Goal: Contribute content: Contribute content

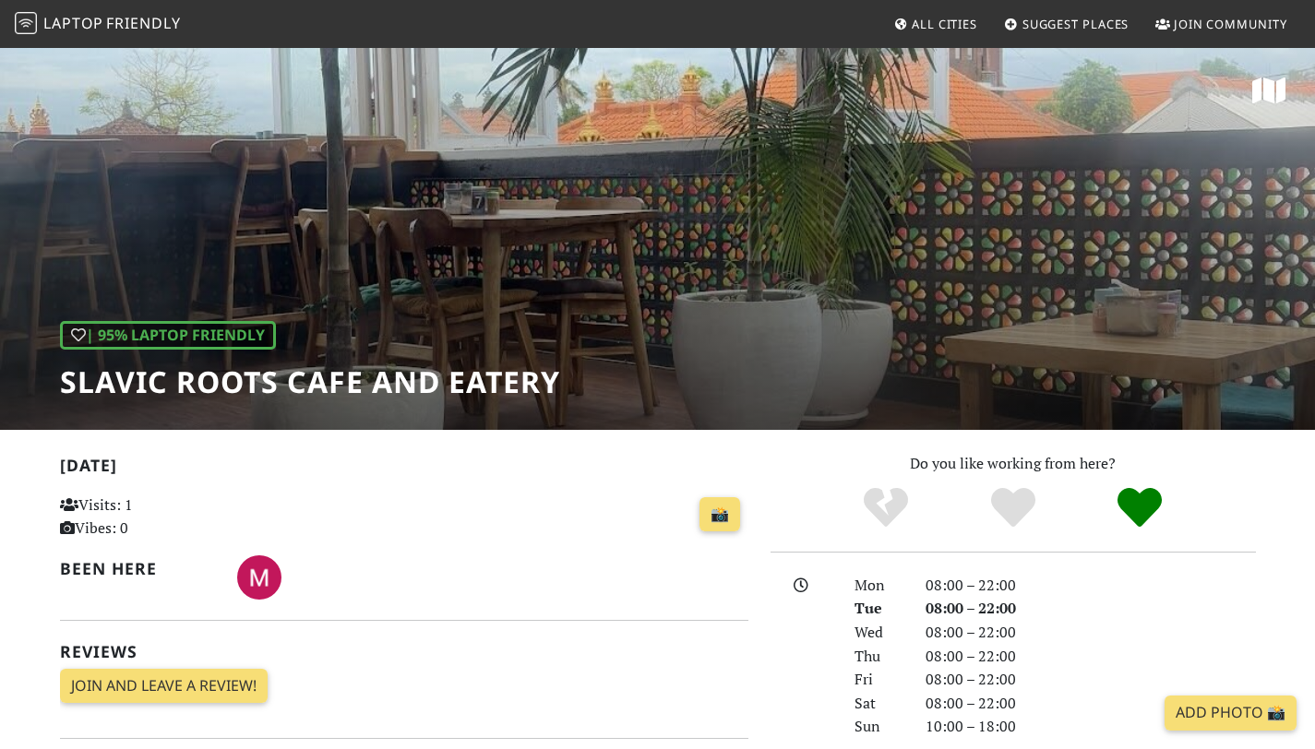
click at [1053, 23] on span "Suggest Places" at bounding box center [1075, 24] width 107 height 17
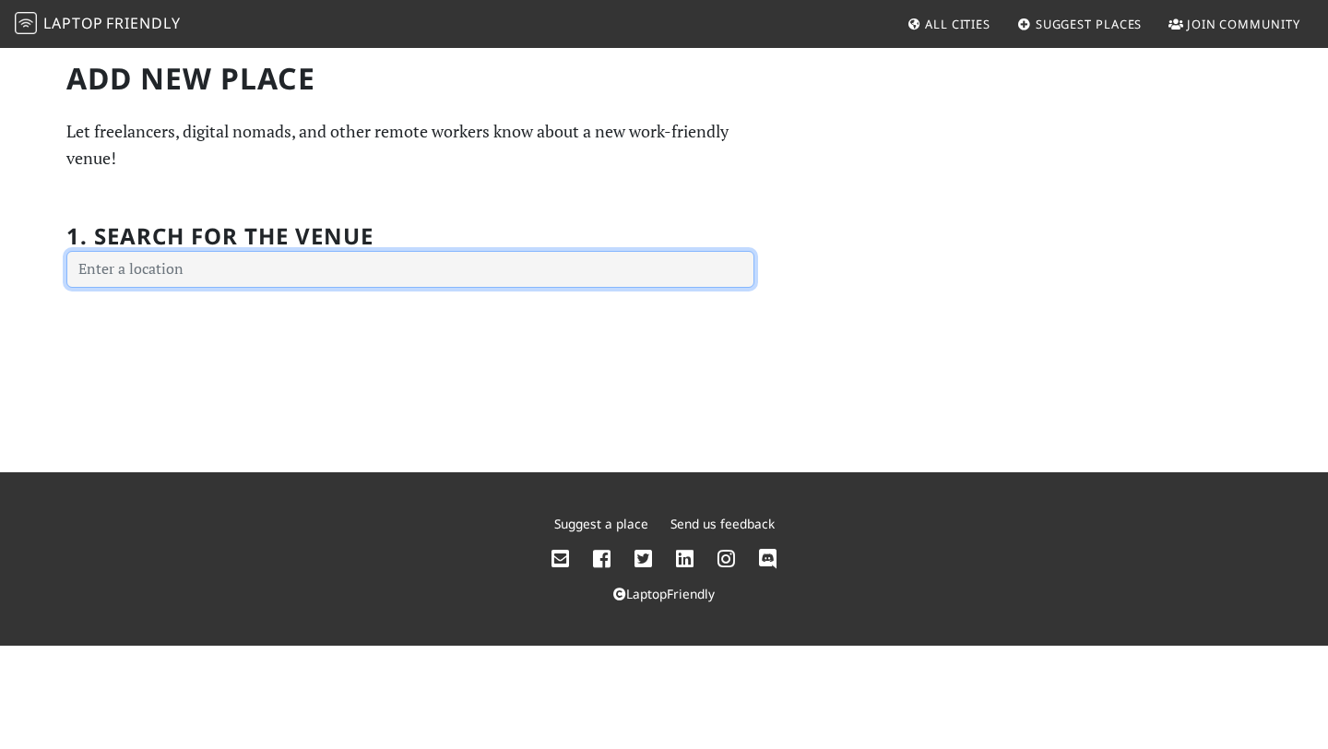
click at [375, 264] on input "text" at bounding box center [410, 269] width 688 height 37
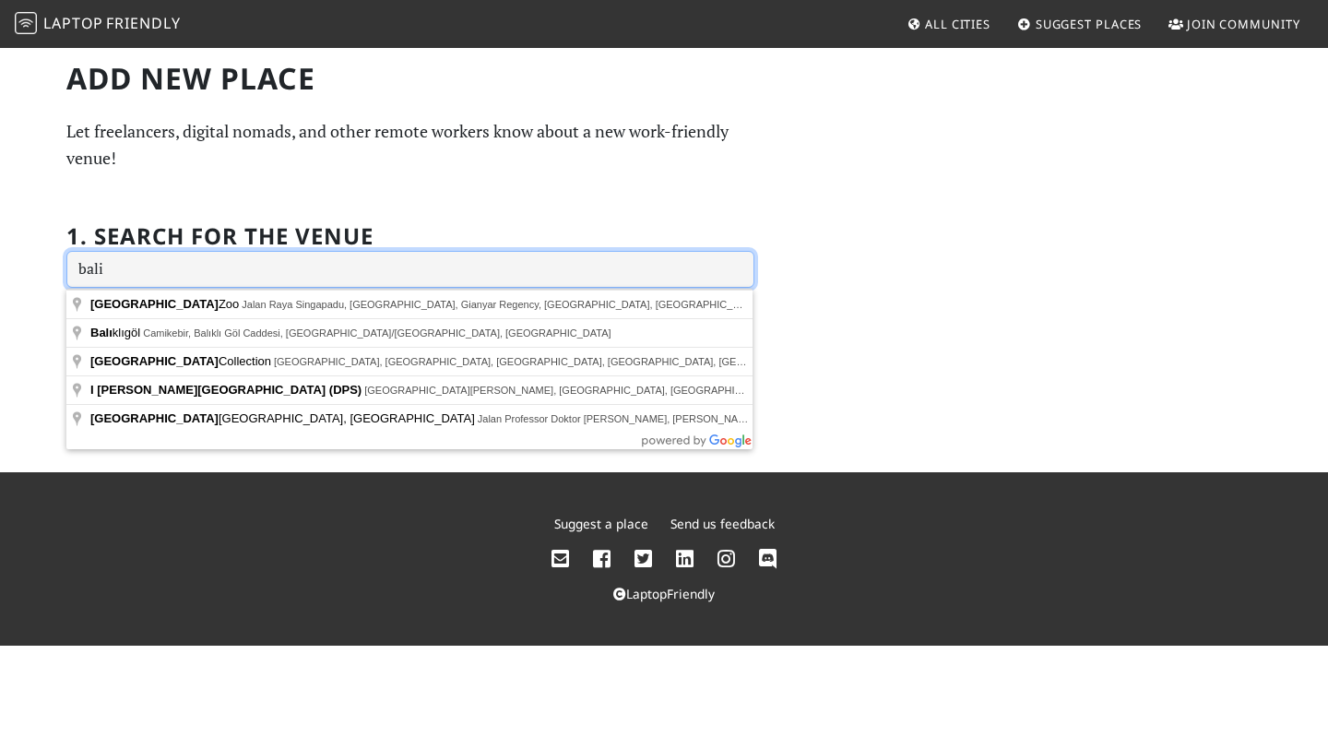
click at [249, 280] on input "bali" at bounding box center [410, 269] width 688 height 37
paste input "https://nomadable.net/place/art-coffe%E2%80%99-by-earth-espice"
click at [141, 263] on input "bali" at bounding box center [410, 269] width 688 height 37
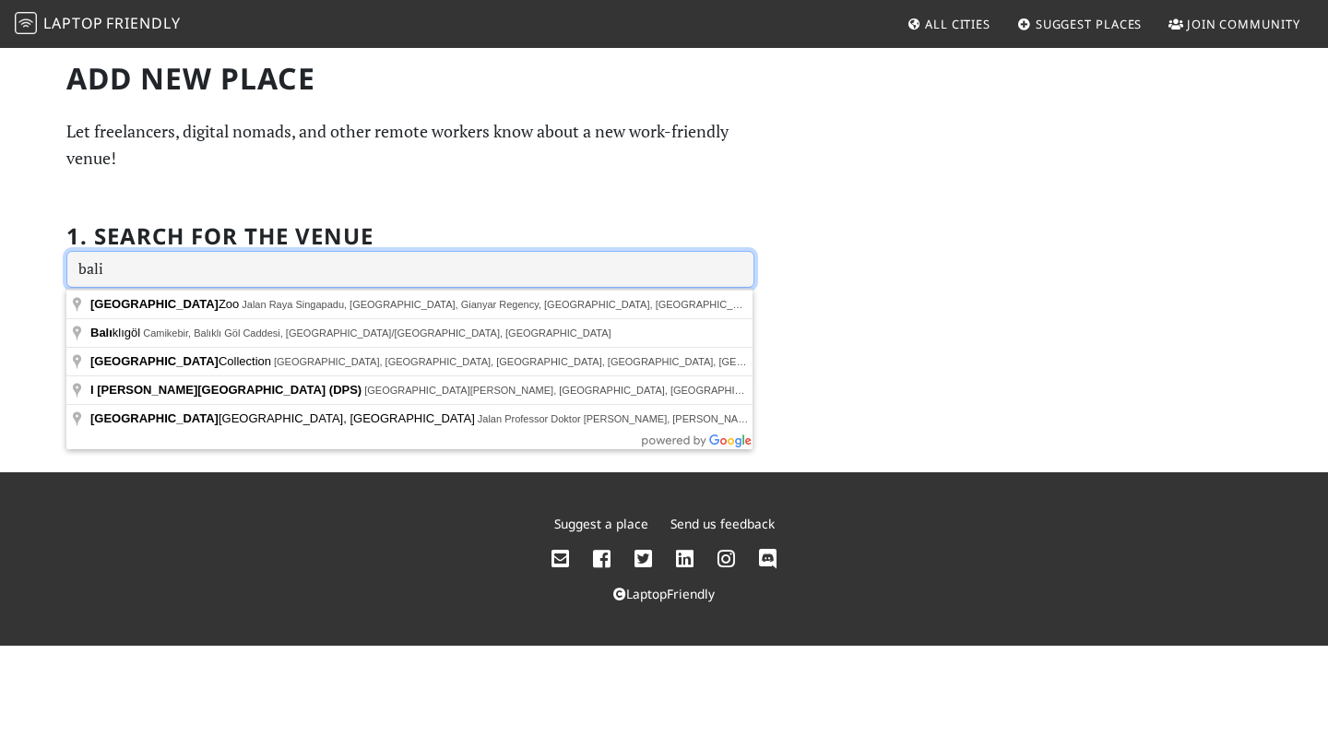
click at [141, 263] on input "bali" at bounding box center [410, 269] width 688 height 37
paste input "Art Coffe’ by Earth Espice"
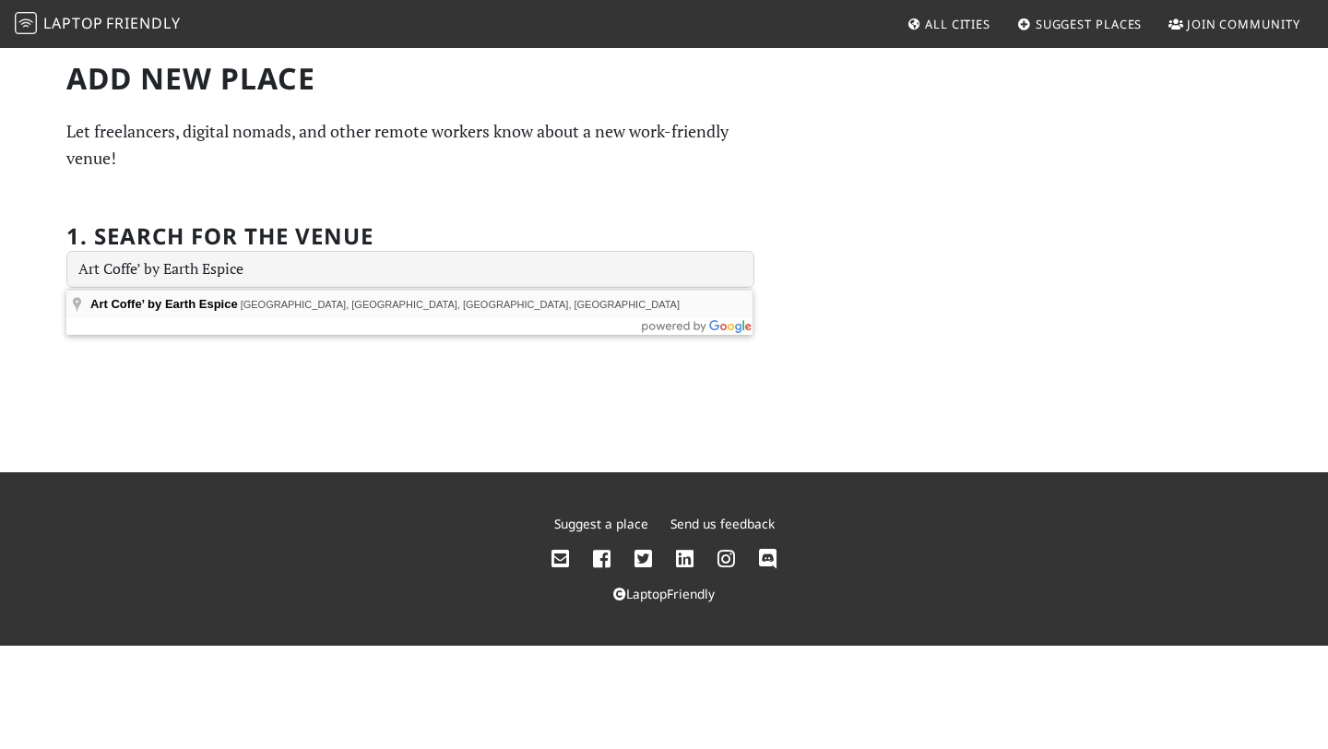
type input "Art Coffe’ by Earth Espice, Jalan Legian street, Legian, Badung Regency, Bali, …"
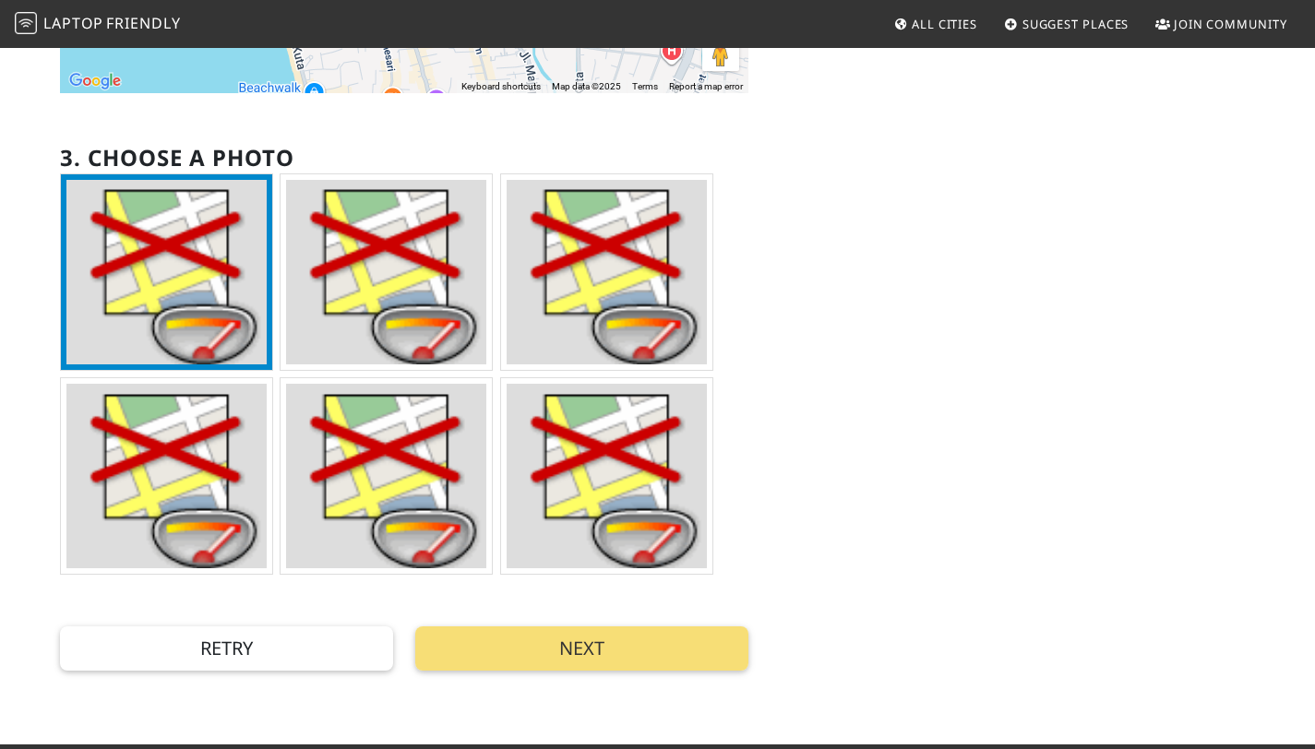
scroll to position [442, 0]
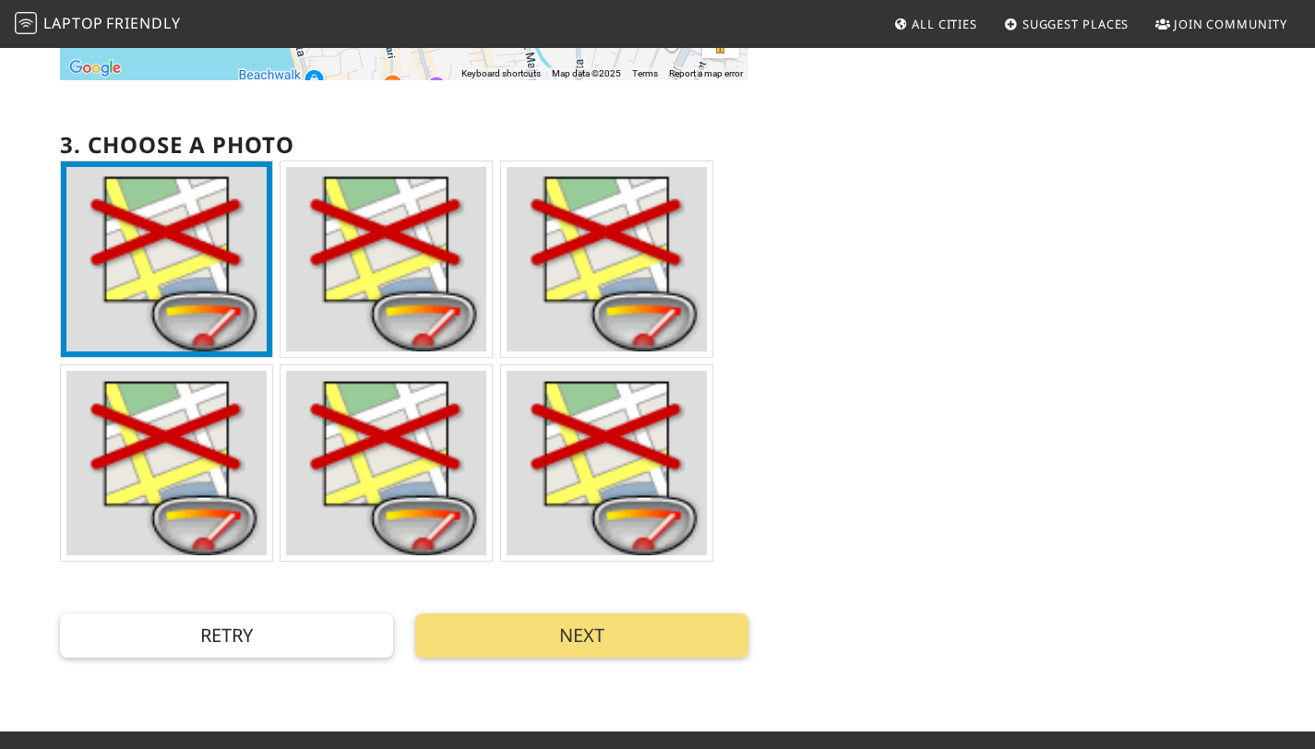
click at [392, 292] on img at bounding box center [386, 259] width 200 height 184
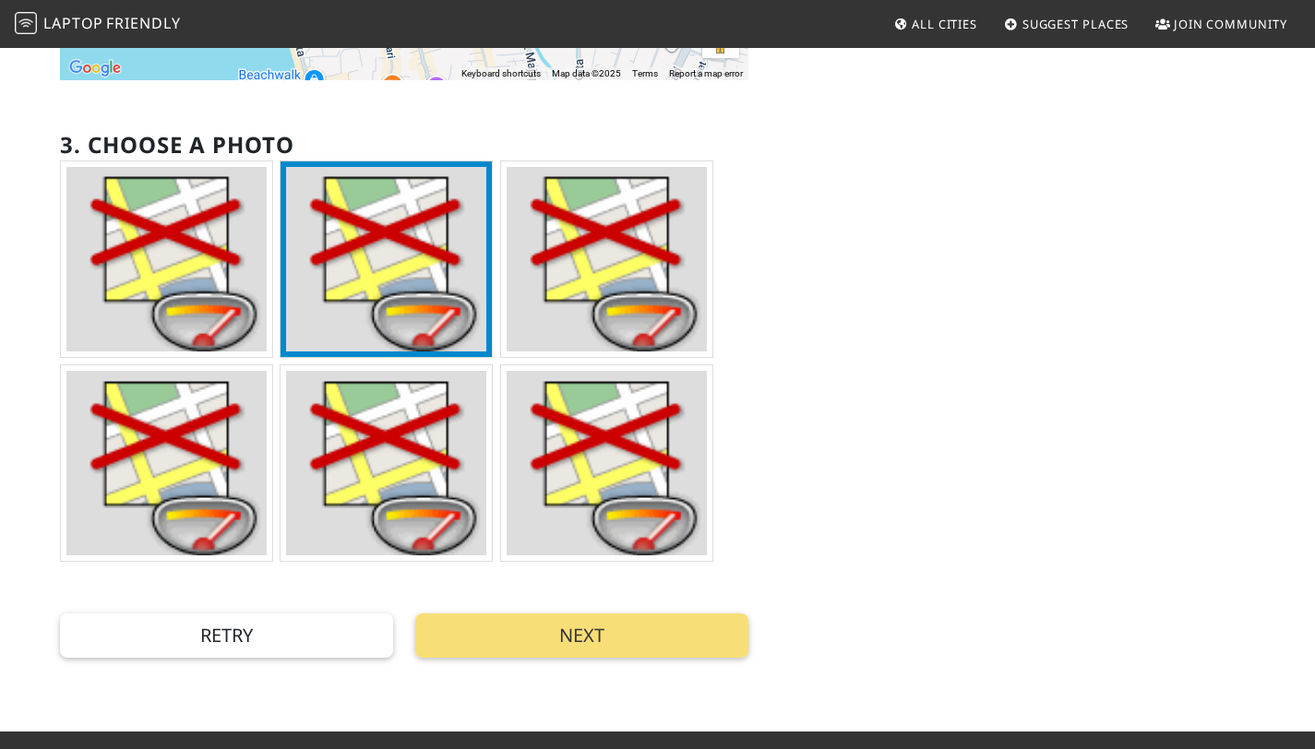
click at [617, 293] on img at bounding box center [606, 259] width 200 height 184
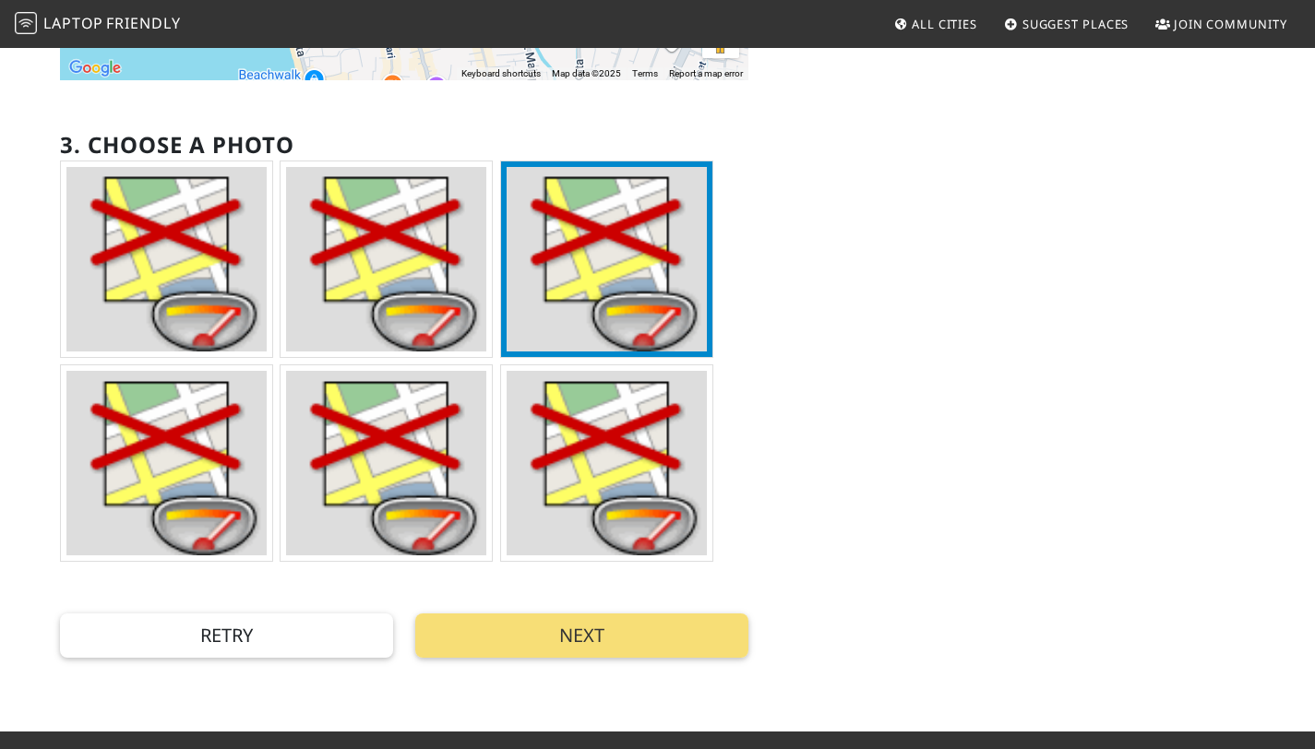
click at [189, 311] on img at bounding box center [166, 259] width 200 height 184
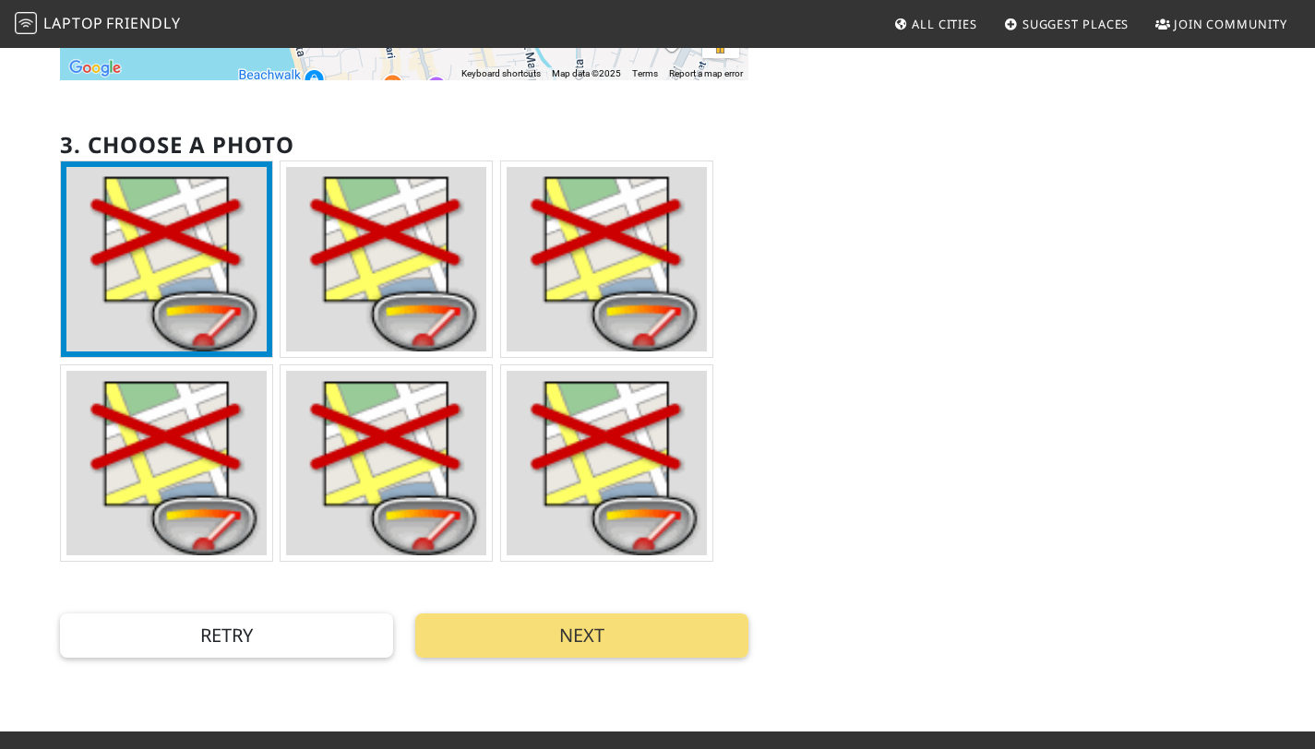
scroll to position [593, 0]
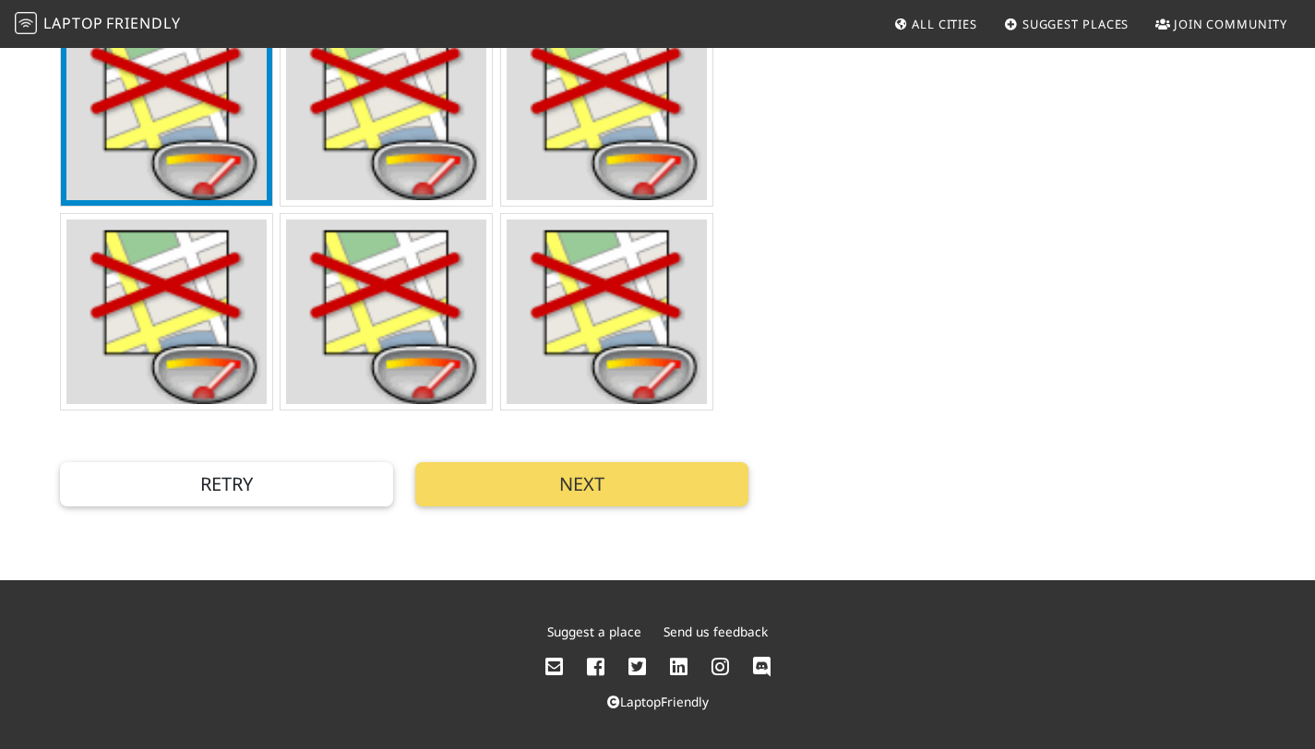
click at [609, 506] on button "Next" at bounding box center [581, 484] width 333 height 44
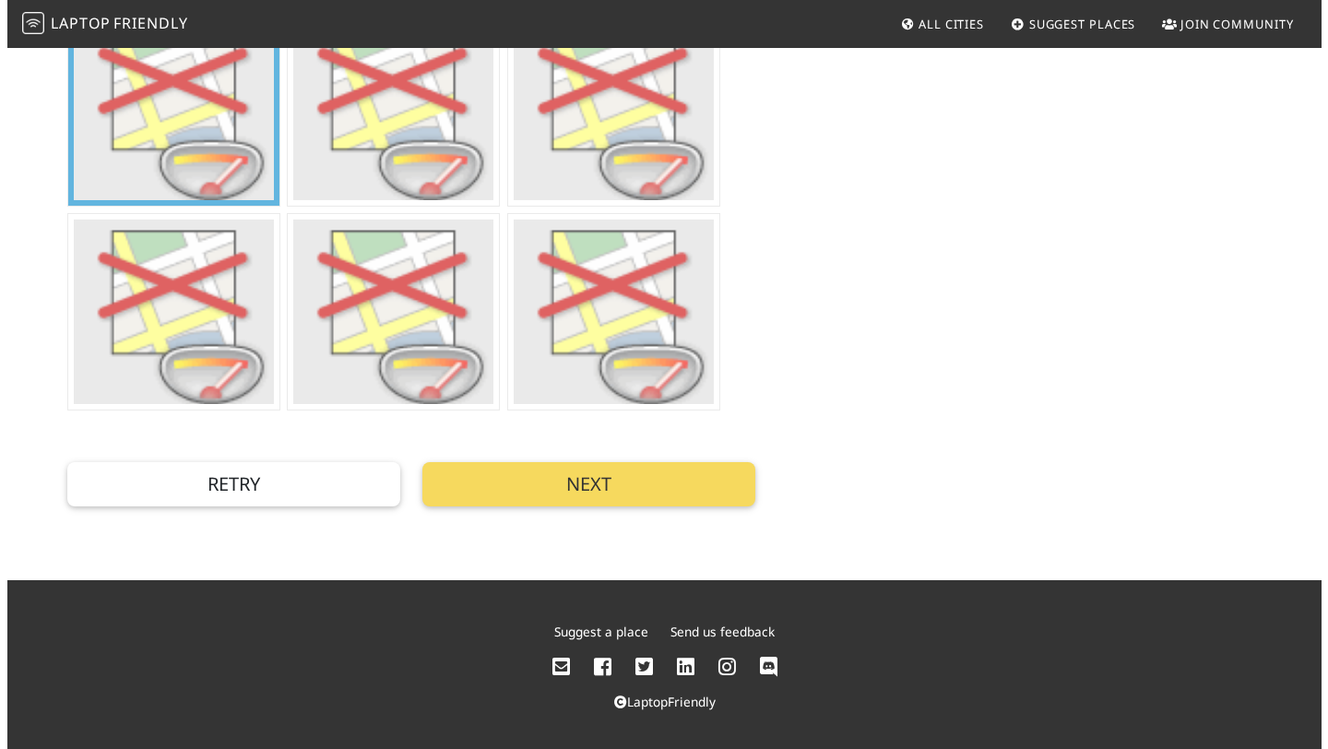
scroll to position [0, 0]
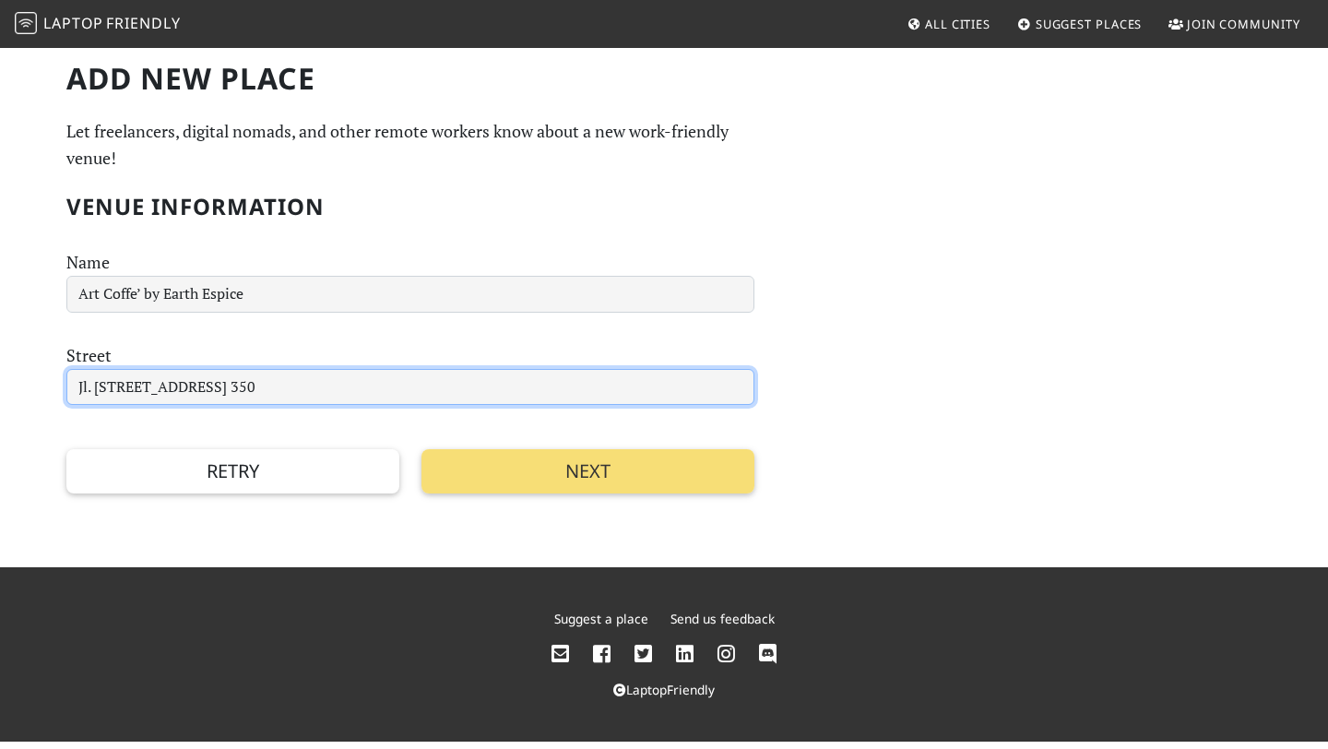
click at [341, 389] on input "Jl. Raya Legian street No. 350" at bounding box center [410, 387] width 688 height 37
click at [211, 382] on input "Jl. Raya Legian street No. 350" at bounding box center [410, 387] width 688 height 37
paste input "n Legian street No.350, Legian, Kuta, Badung Regency, Bali 80361, Indonesia"
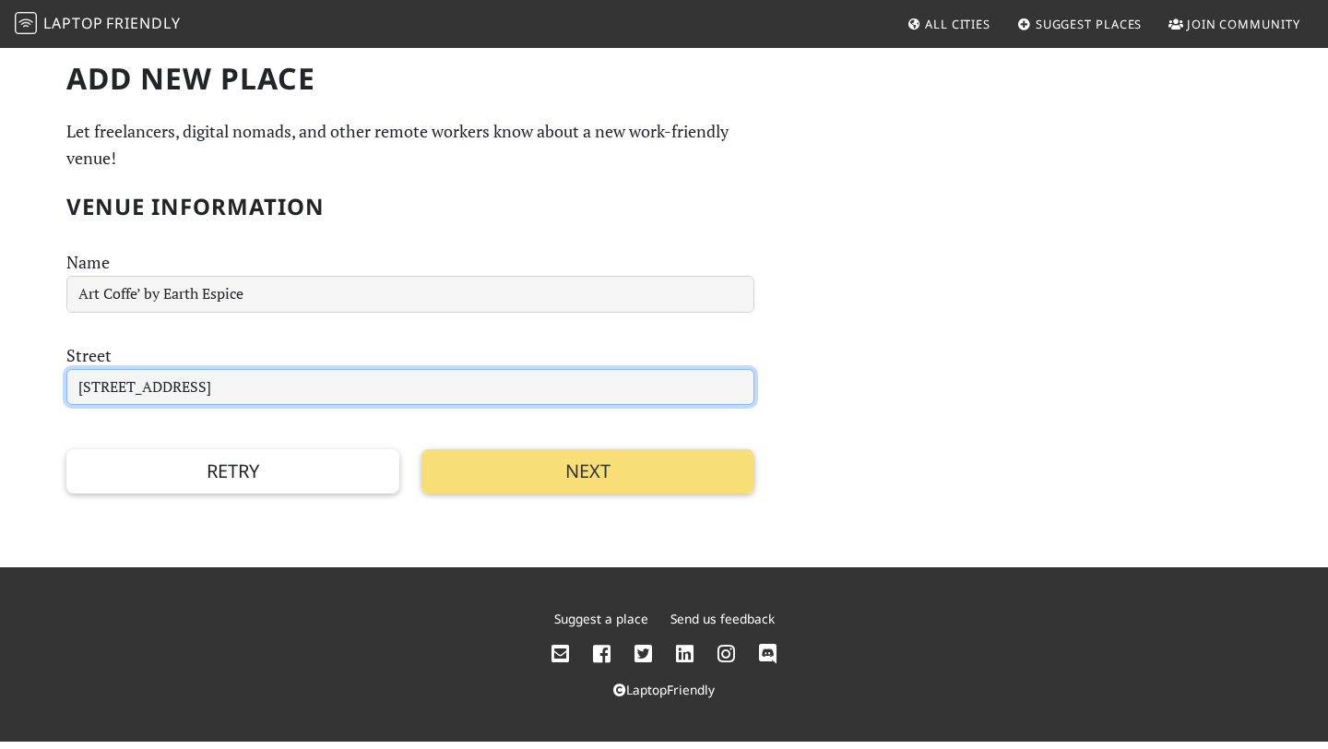
type input "Jln Legian street No.350, Legian, Kuta, Badung Regency, Bali 80361, Indonesia"
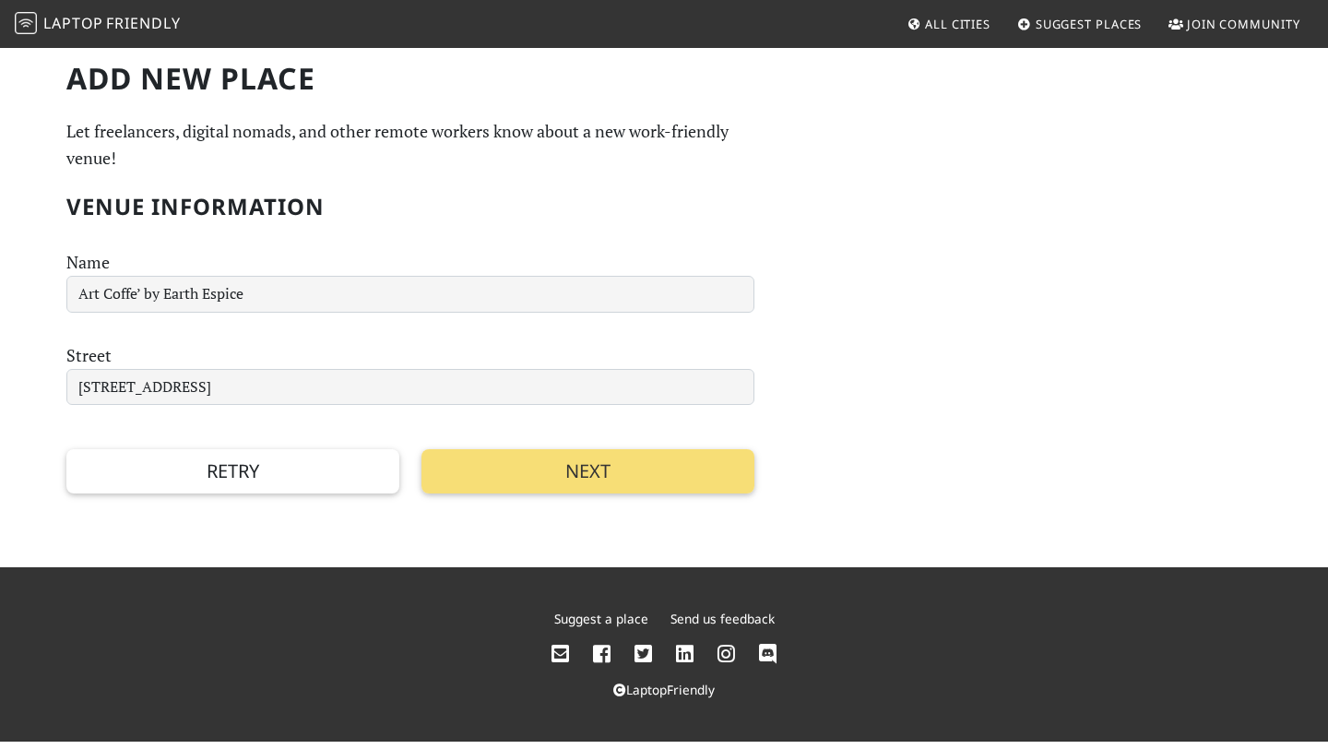
click at [871, 346] on div "Add new Place Let freelancers, digital nomads, and other remote workers know ab…" at bounding box center [664, 278] width 1218 height 434
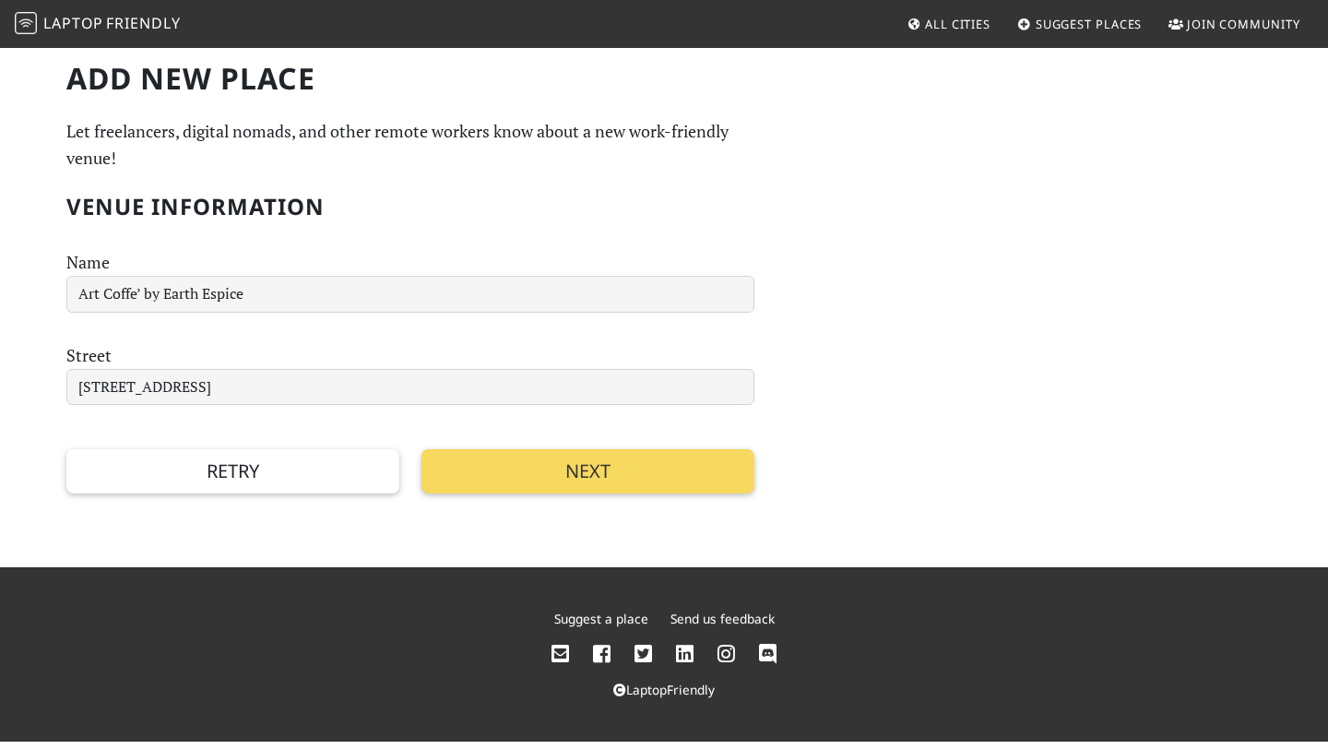
click at [608, 485] on button "Next" at bounding box center [588, 471] width 333 height 44
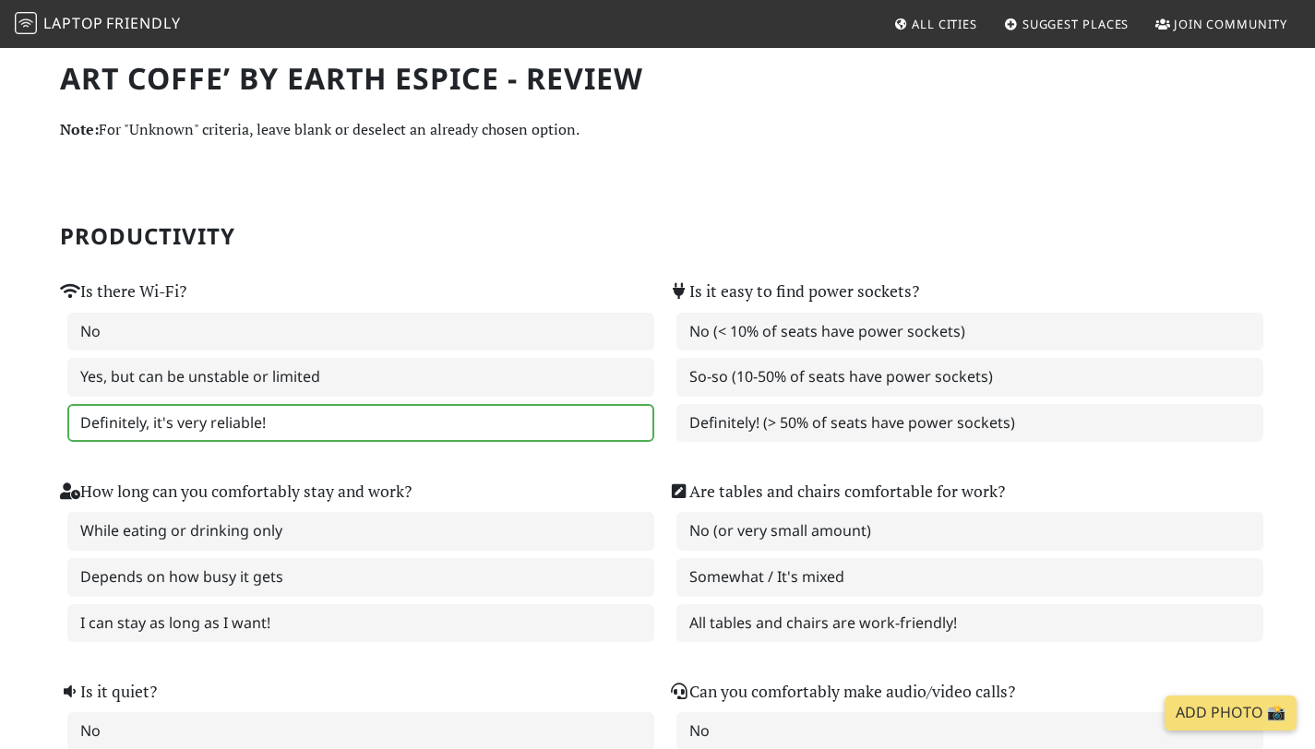
click at [266, 434] on label "Definitely, it's very reliable!" at bounding box center [360, 423] width 587 height 39
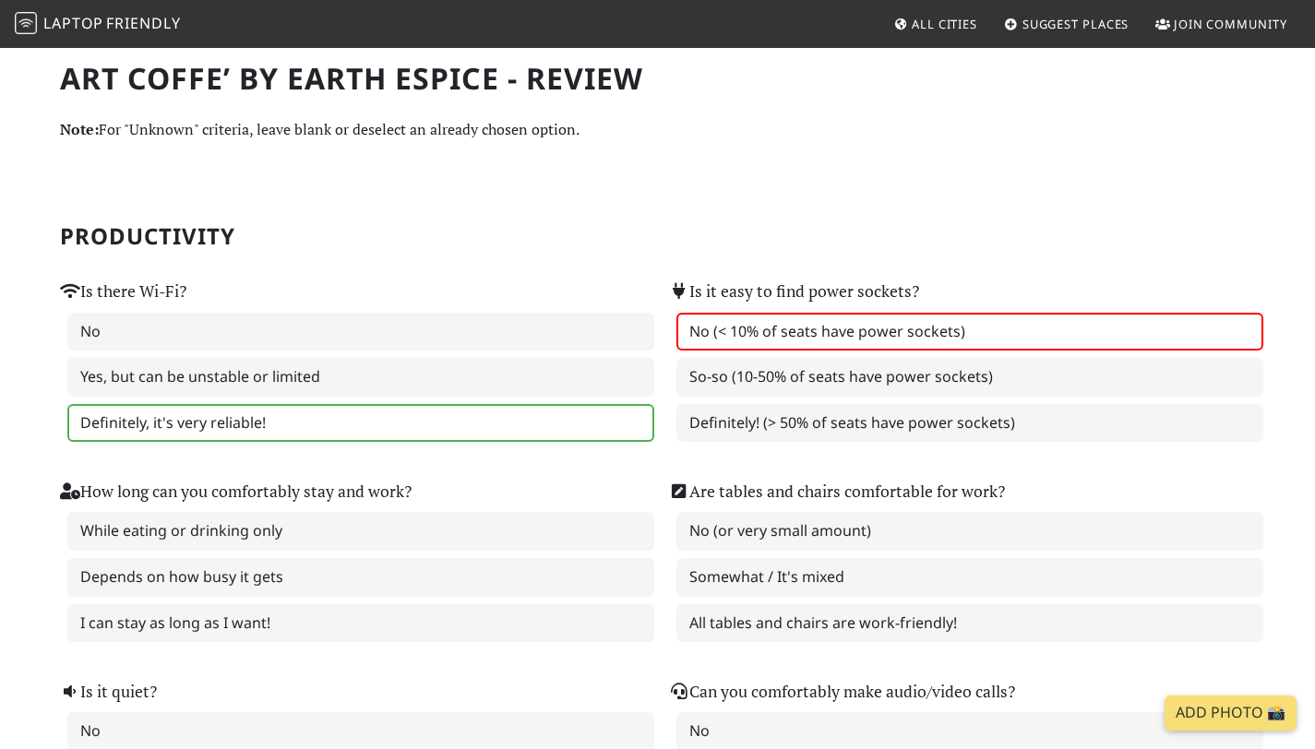
click at [804, 342] on label "No (< 10% of seats have power sockets)" at bounding box center [969, 332] width 587 height 39
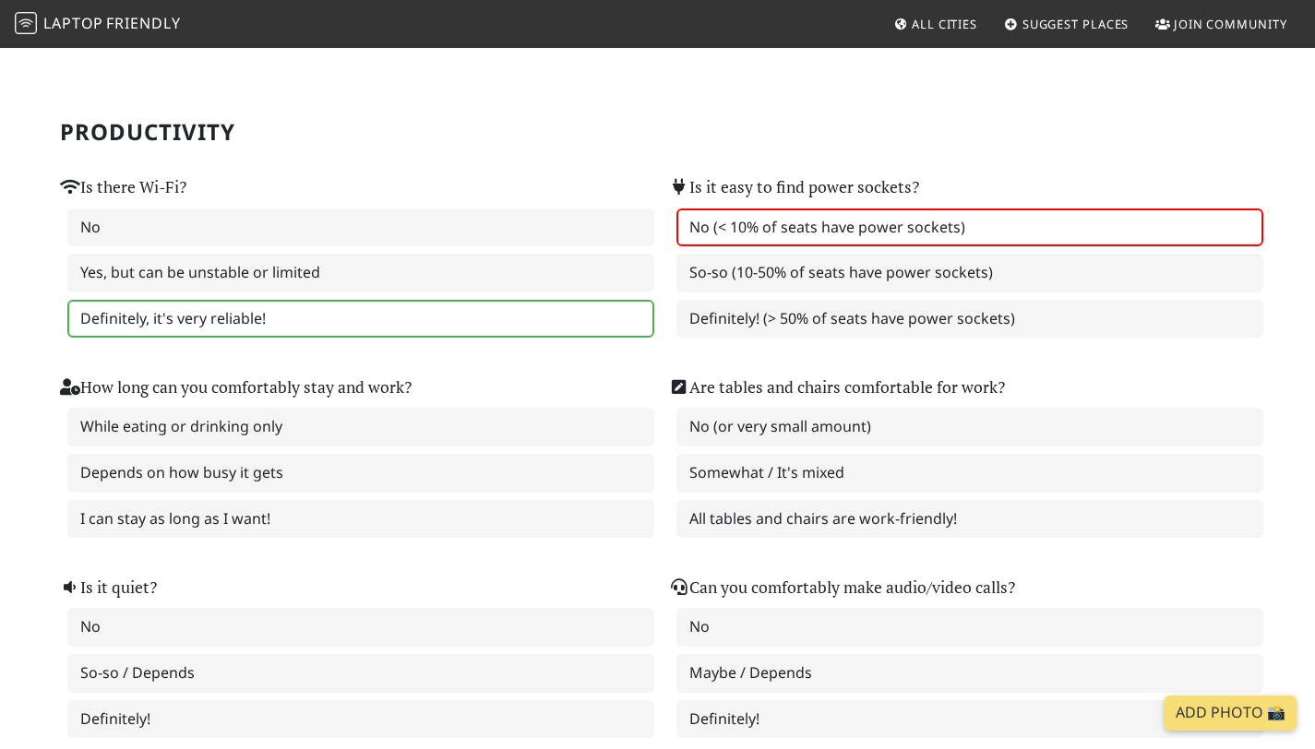
scroll to position [106, 0]
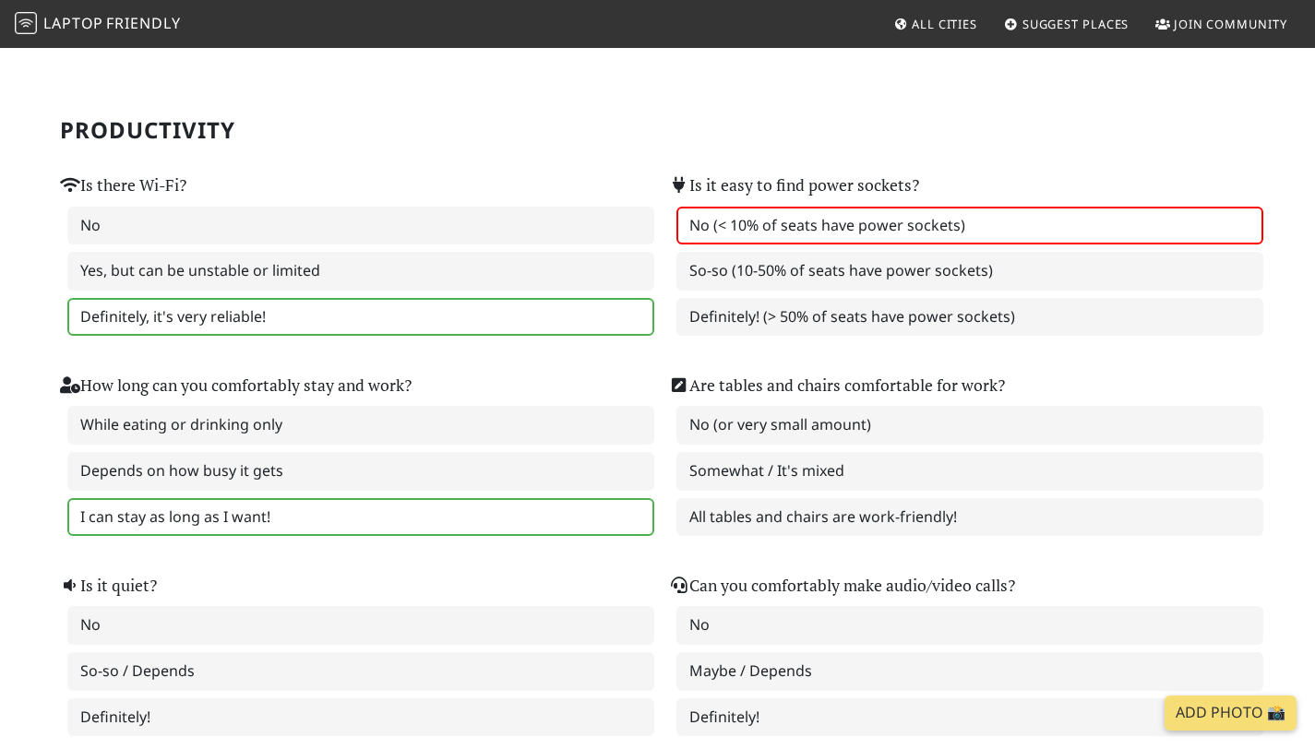
click at [312, 522] on label "I can stay as long as I want!" at bounding box center [360, 517] width 587 height 39
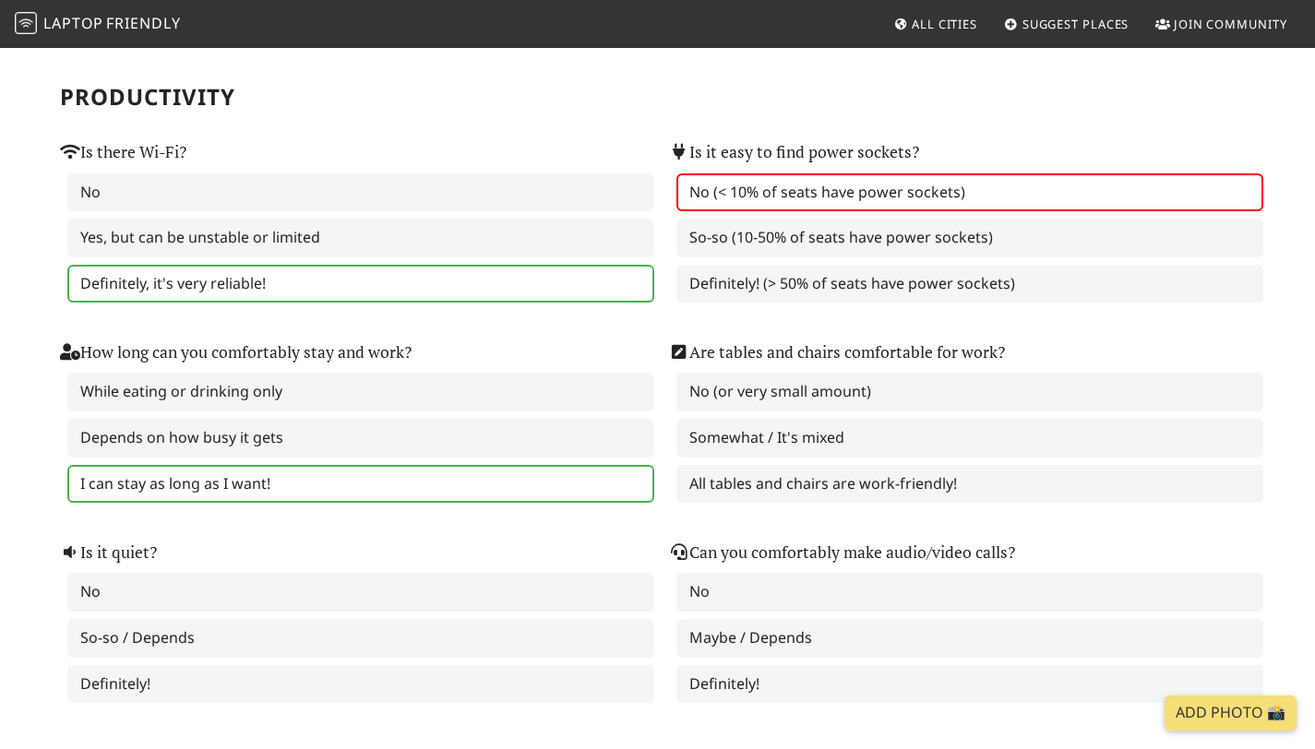
scroll to position [172, 0]
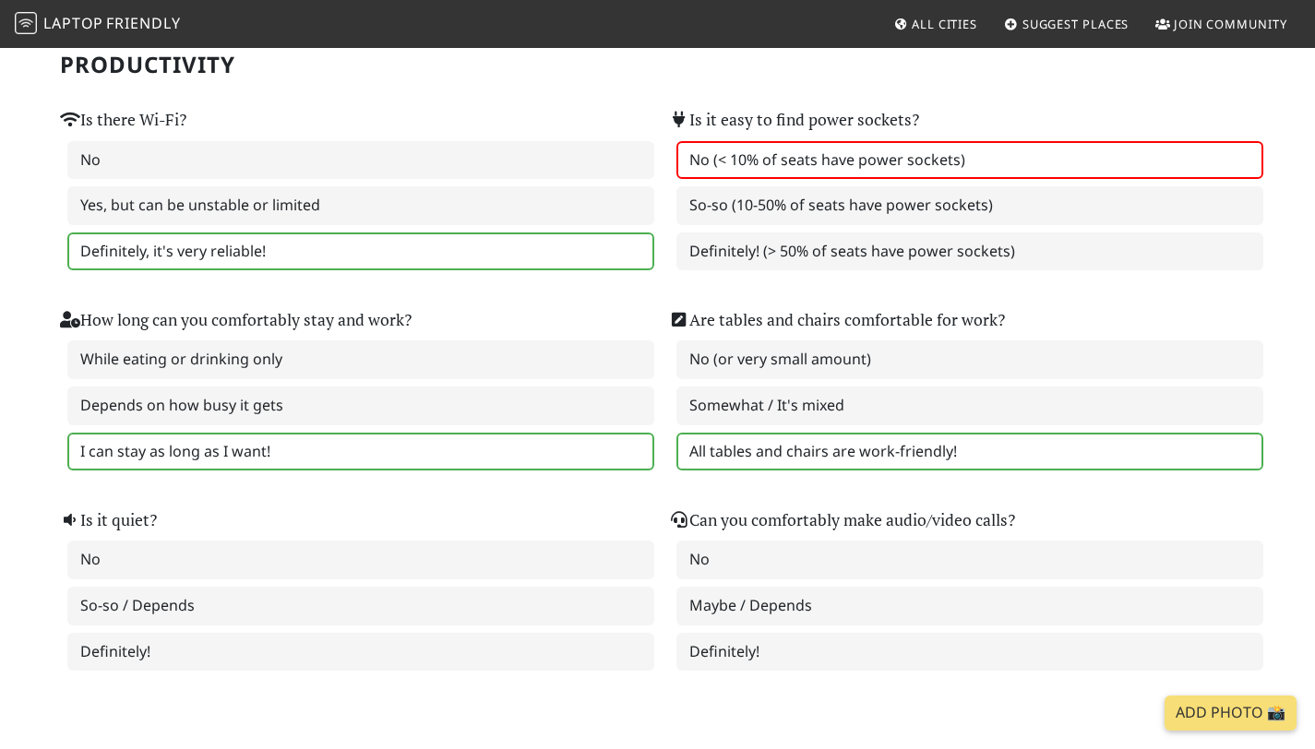
click at [742, 460] on label "All tables and chairs are work-friendly!" at bounding box center [969, 452] width 587 height 39
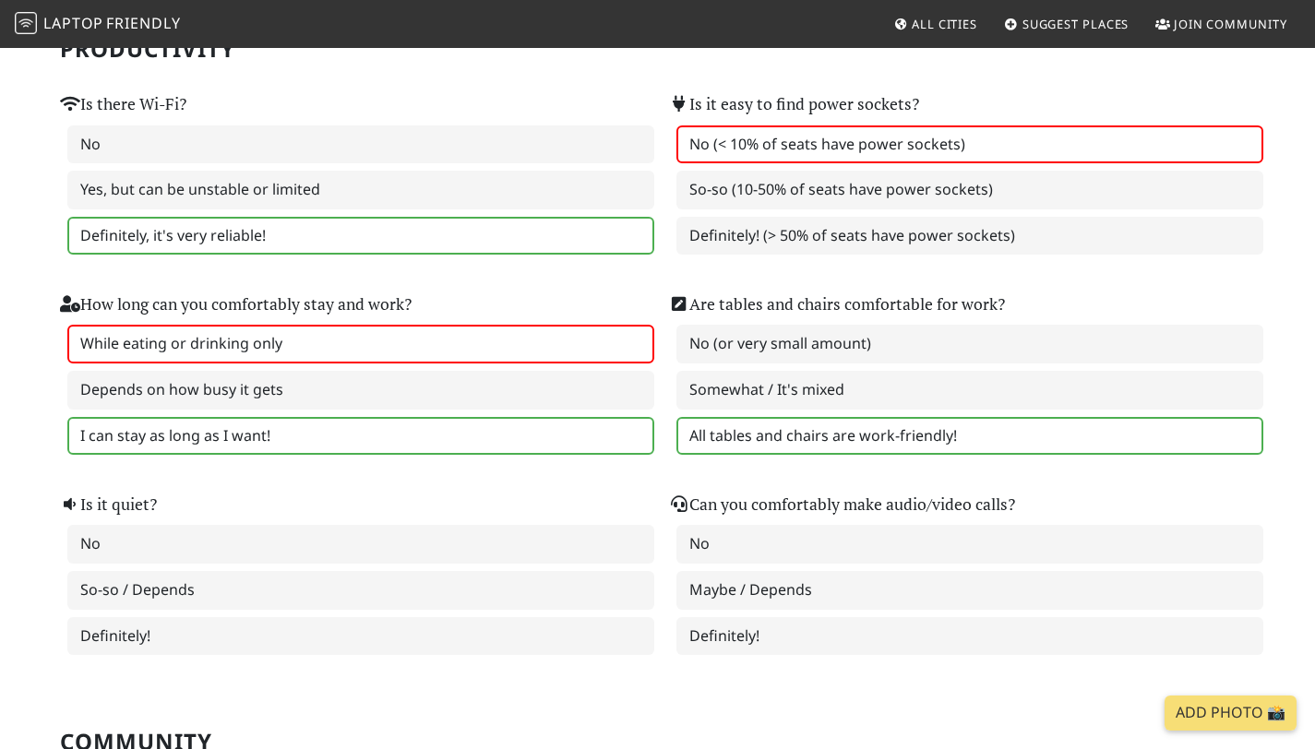
scroll to position [269, 0]
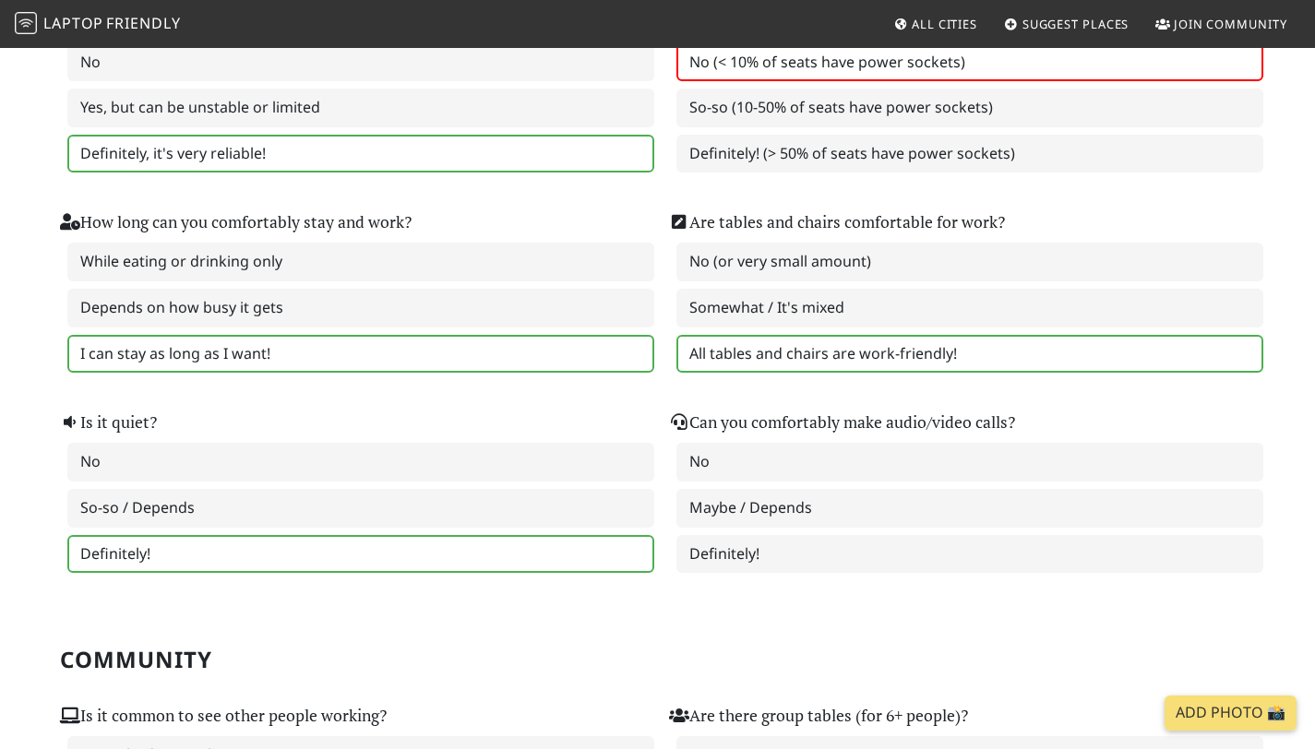
click at [185, 565] on label "Definitely!" at bounding box center [360, 554] width 587 height 39
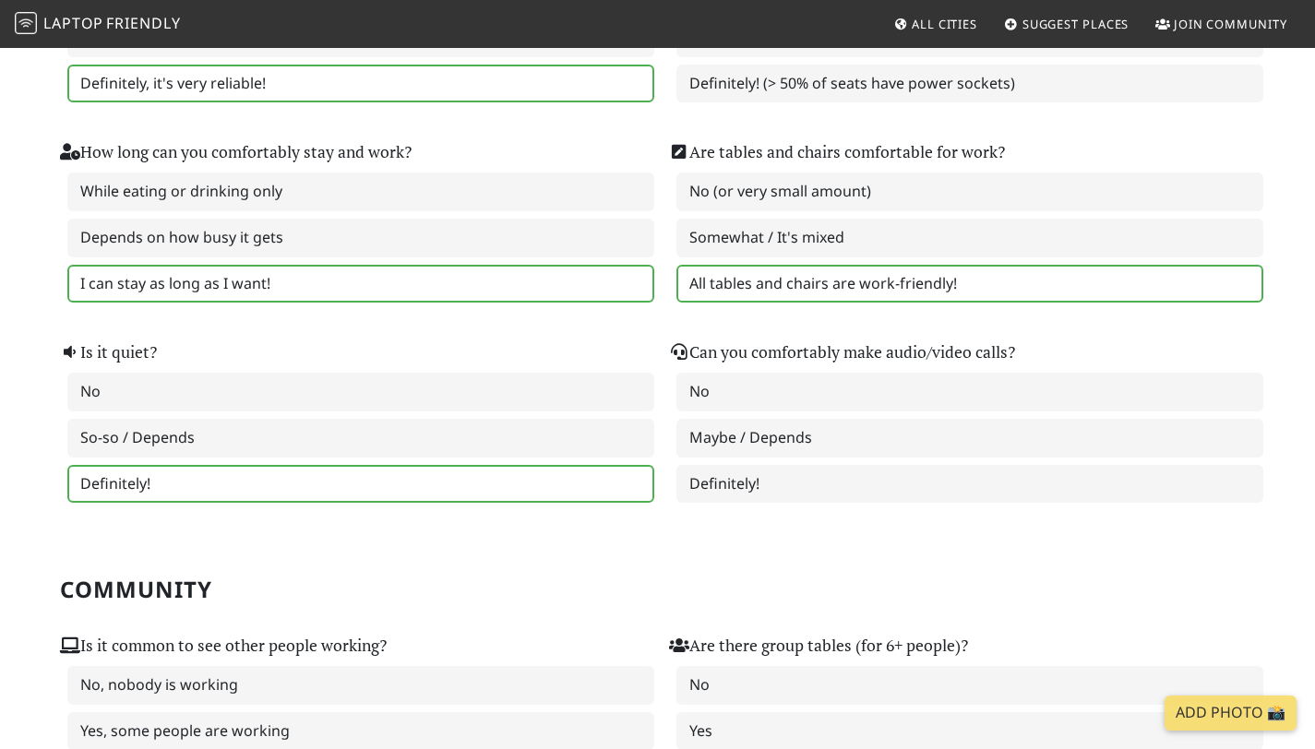
scroll to position [368, 0]
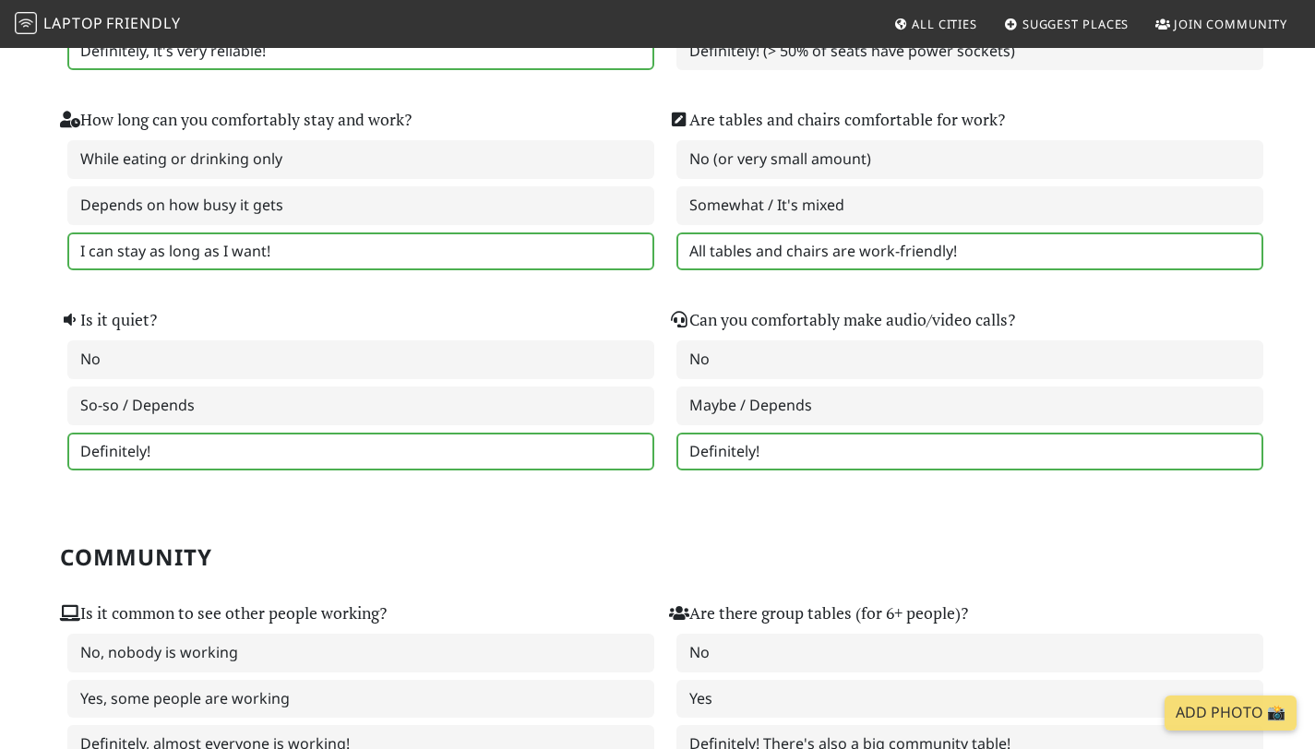
click at [759, 459] on label "Definitely!" at bounding box center [969, 452] width 587 height 39
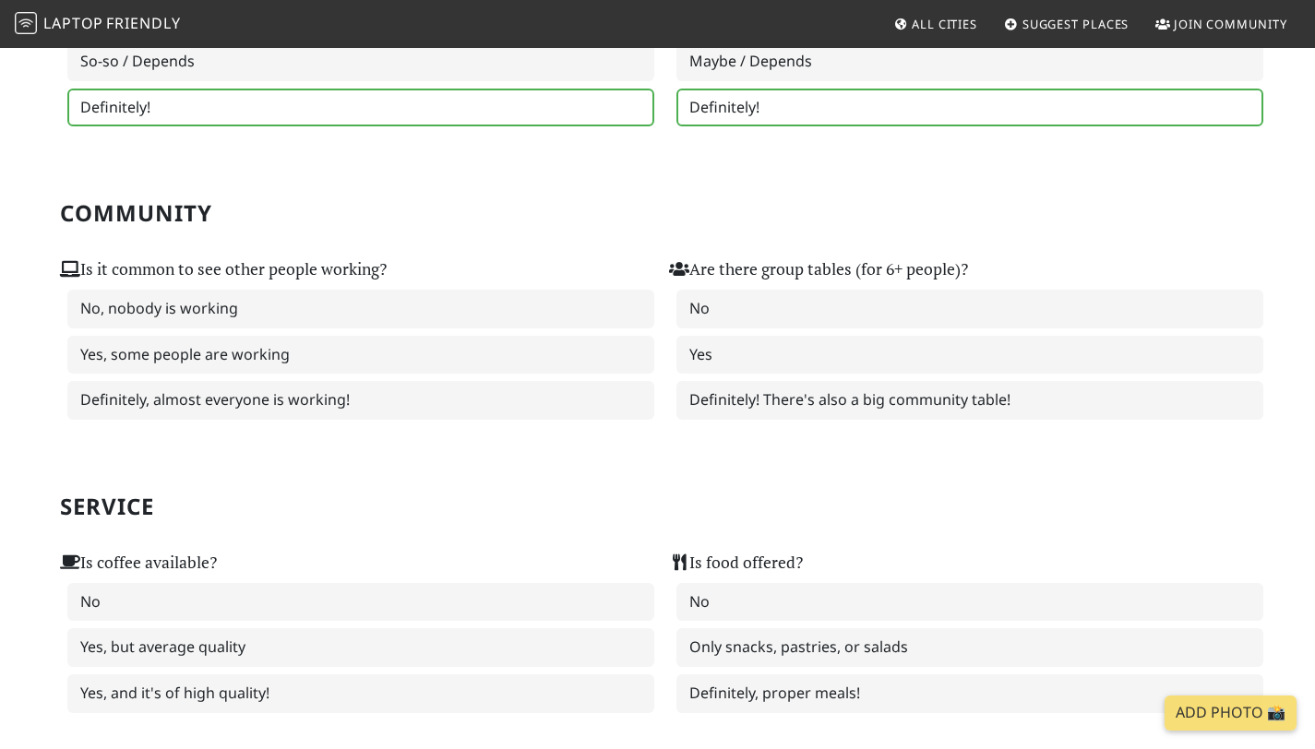
scroll to position [701, 0]
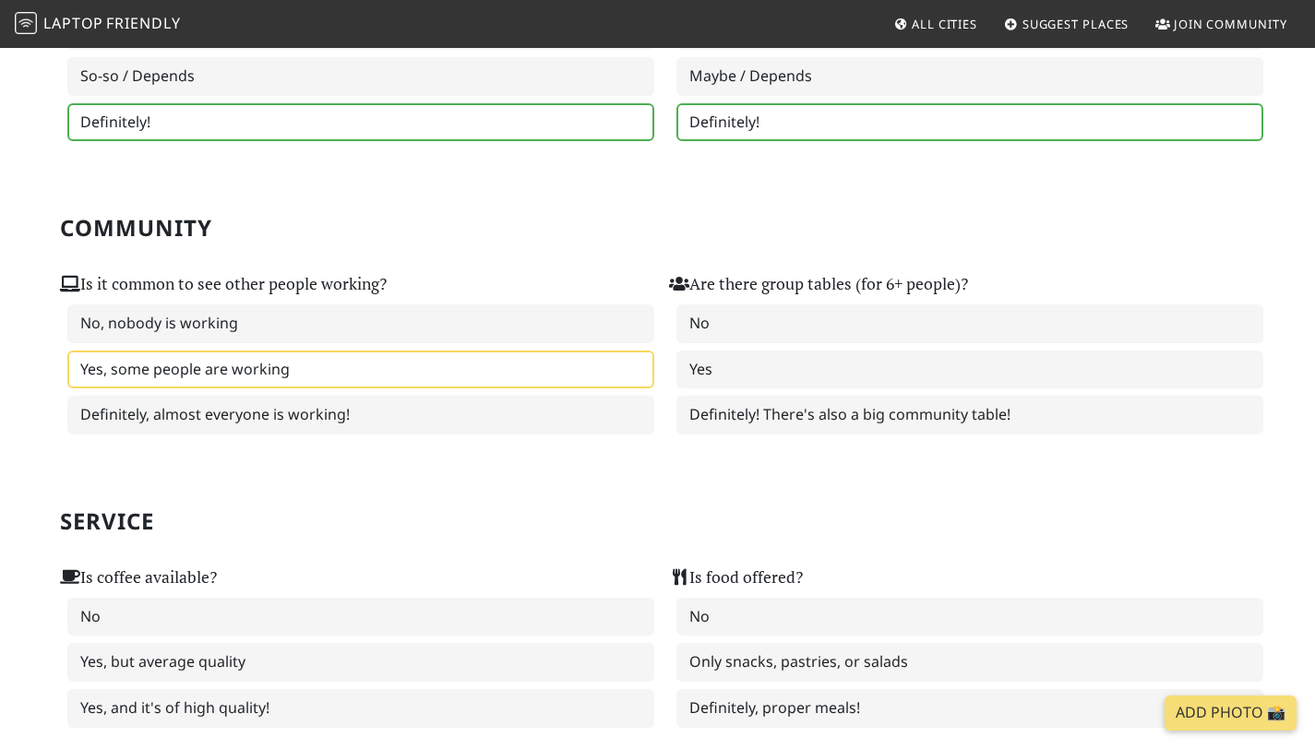
click at [311, 371] on label "Yes, some people are working" at bounding box center [360, 370] width 587 height 39
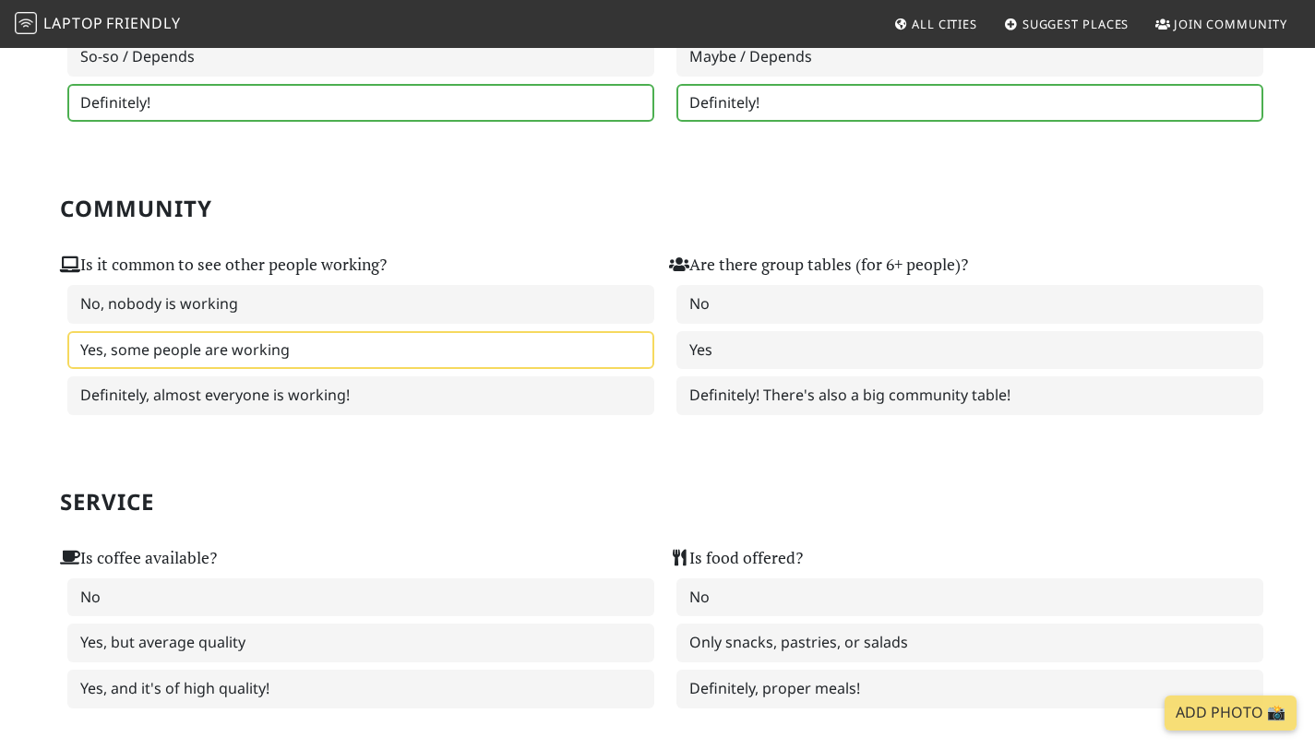
scroll to position [737, 0]
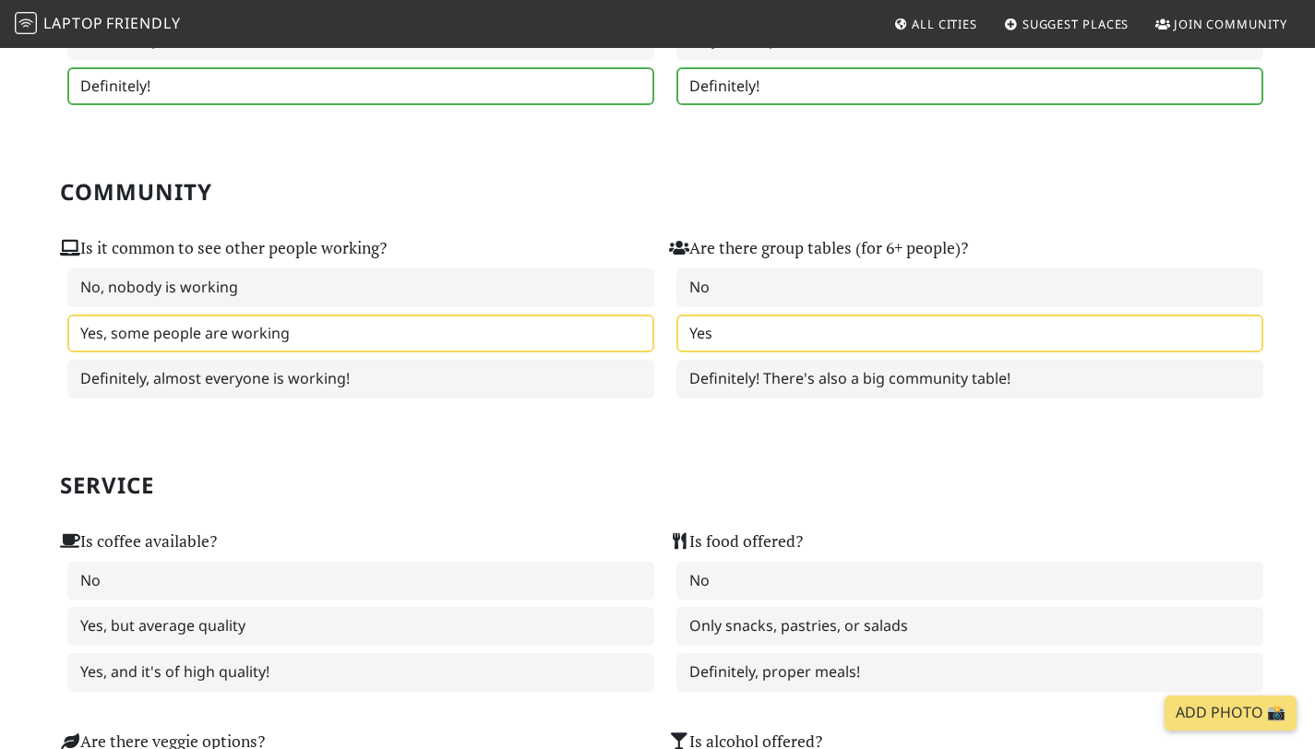
click at [708, 343] on label "Yes" at bounding box center [969, 334] width 587 height 39
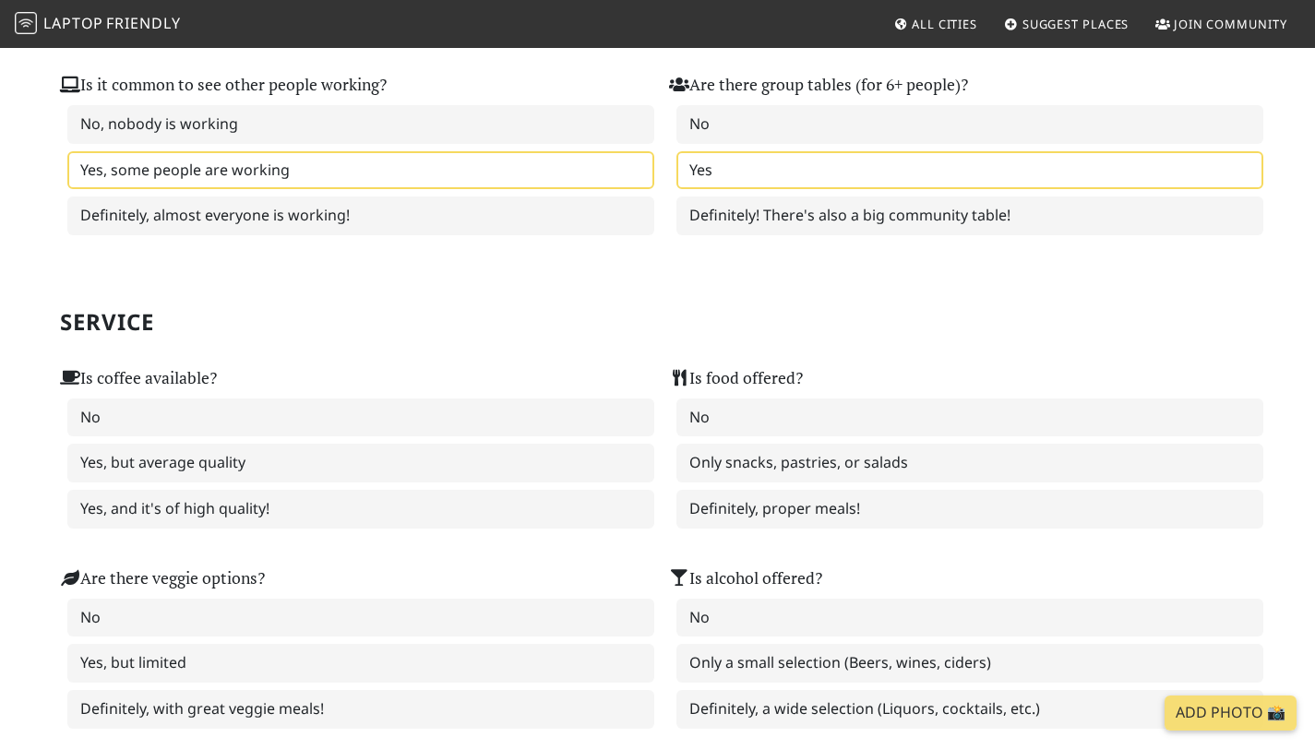
scroll to position [904, 0]
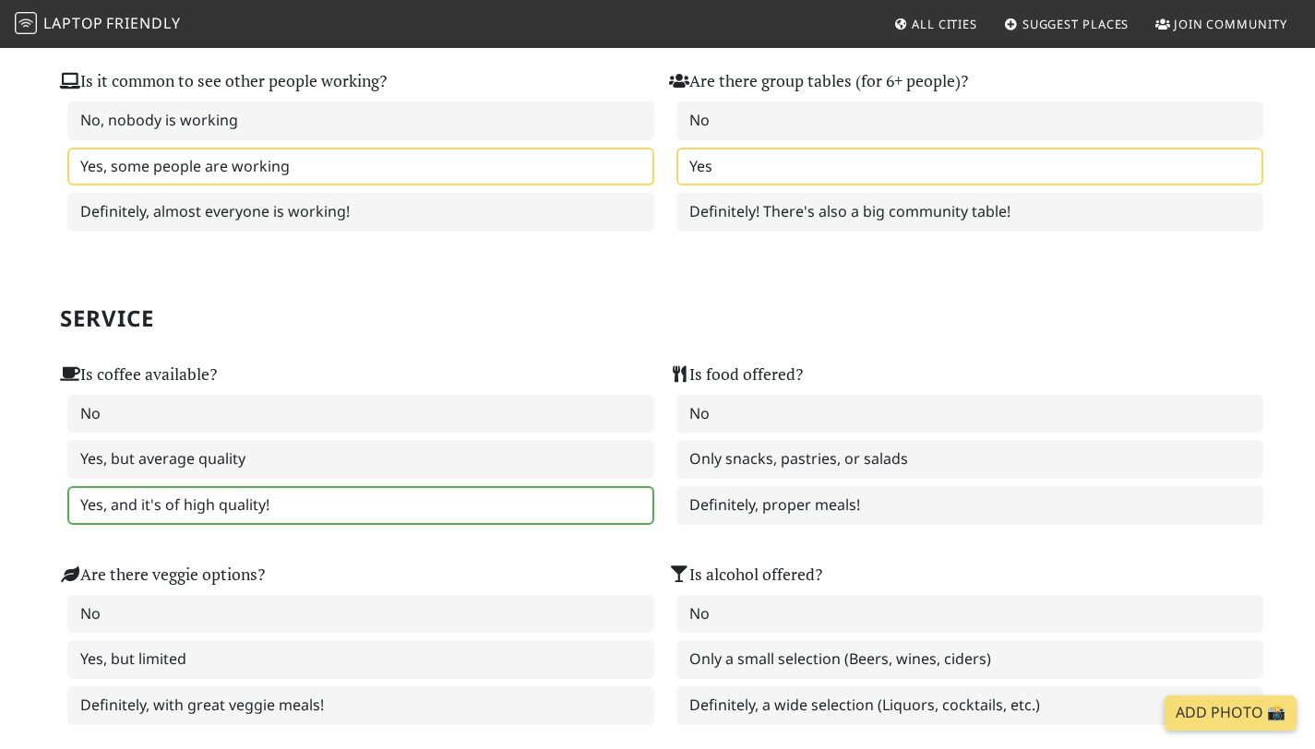
click at [209, 522] on label "Yes, and it's of high quality!" at bounding box center [360, 505] width 587 height 39
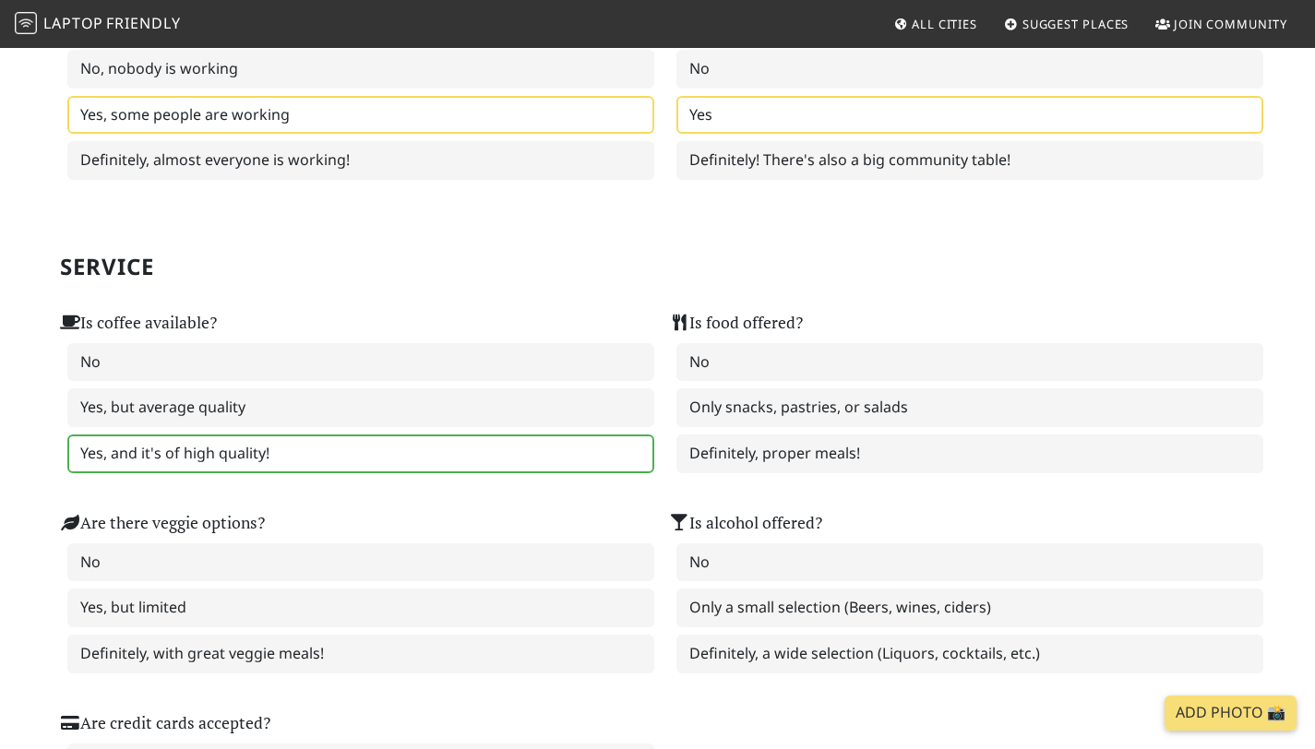
scroll to position [959, 0]
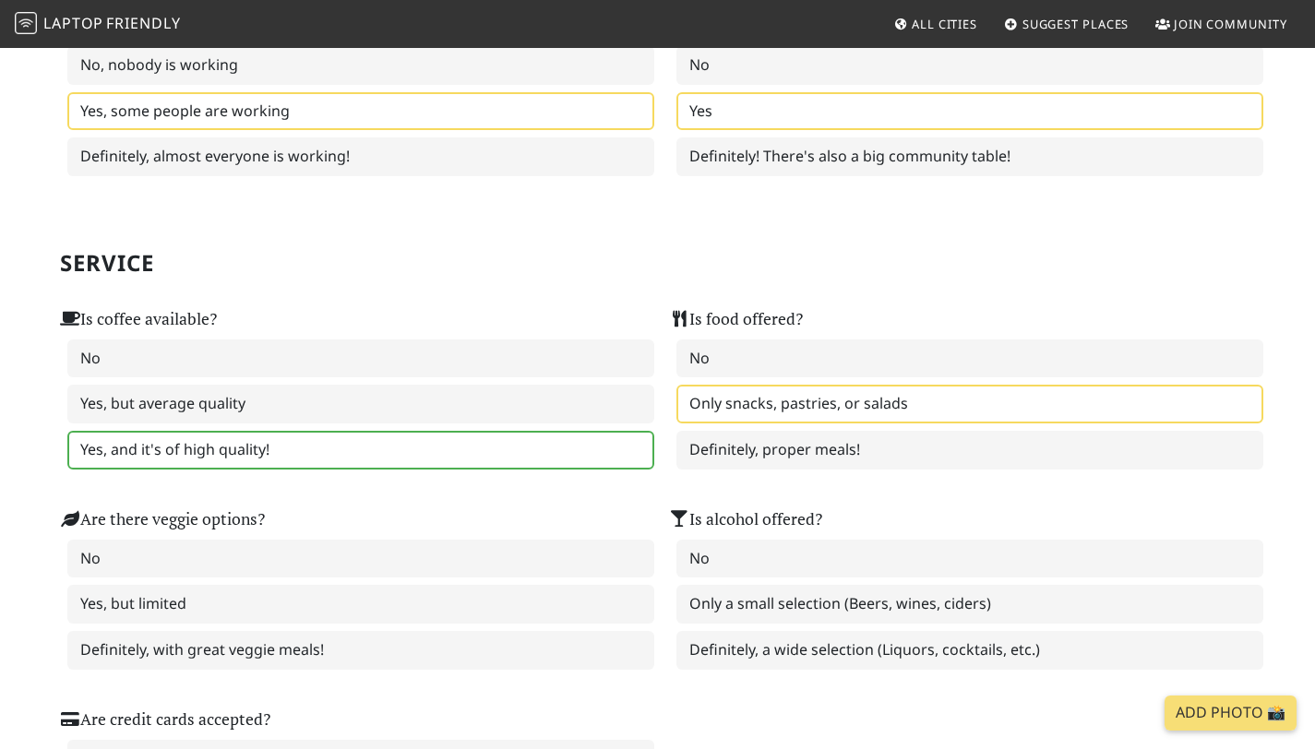
click at [922, 414] on label "Only snacks, pastries, or salads" at bounding box center [969, 404] width 587 height 39
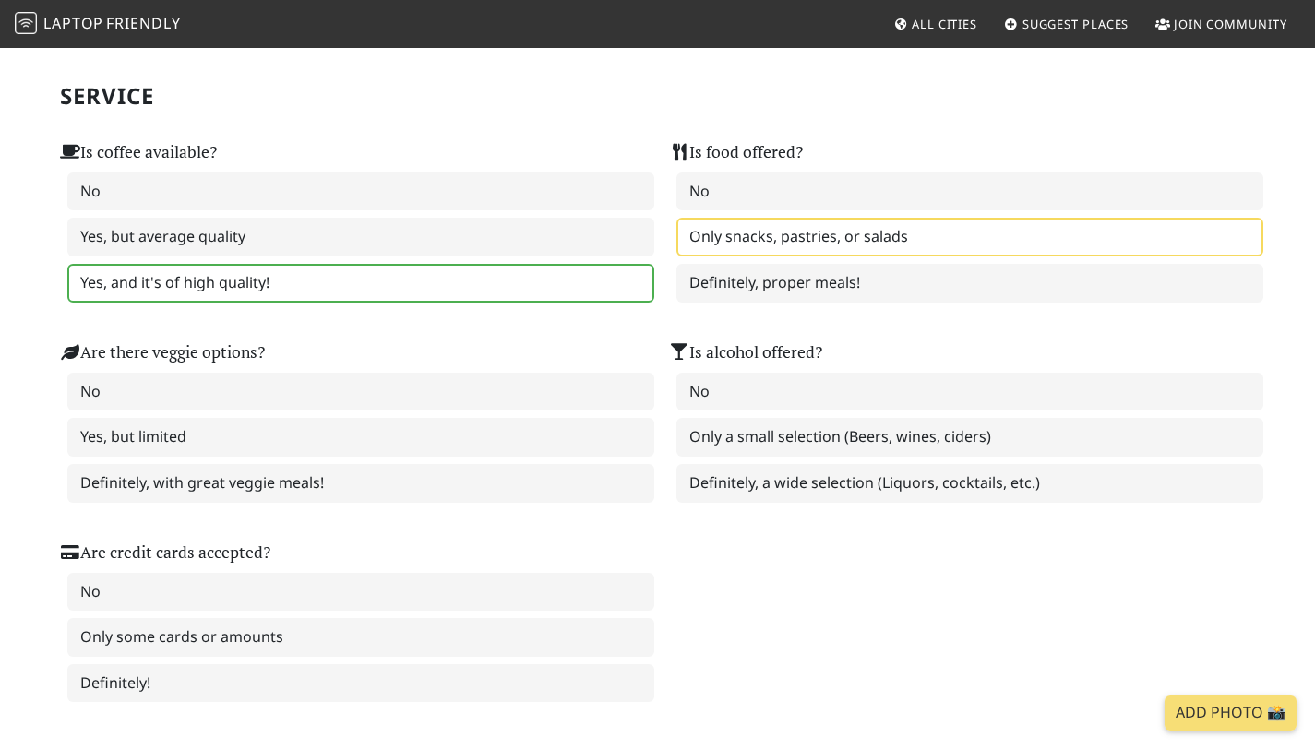
scroll to position [1146, 0]
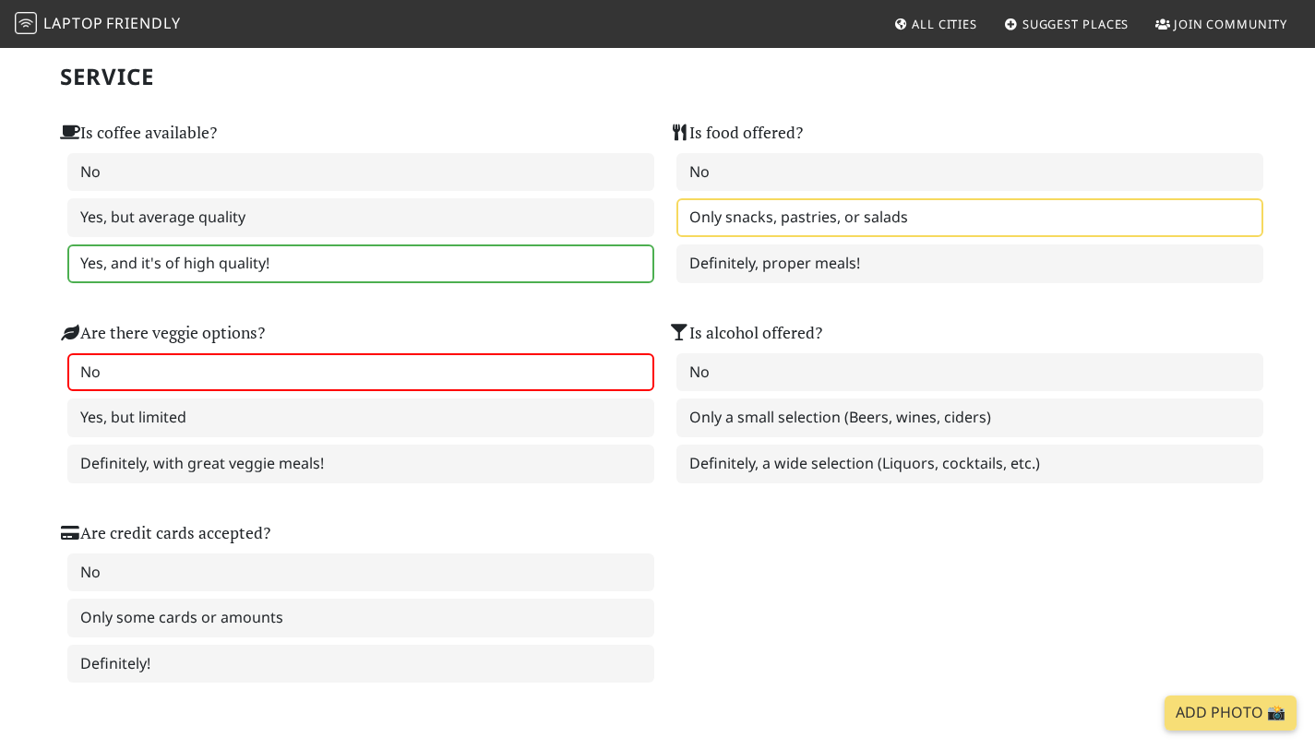
click at [257, 387] on label "No" at bounding box center [360, 372] width 587 height 39
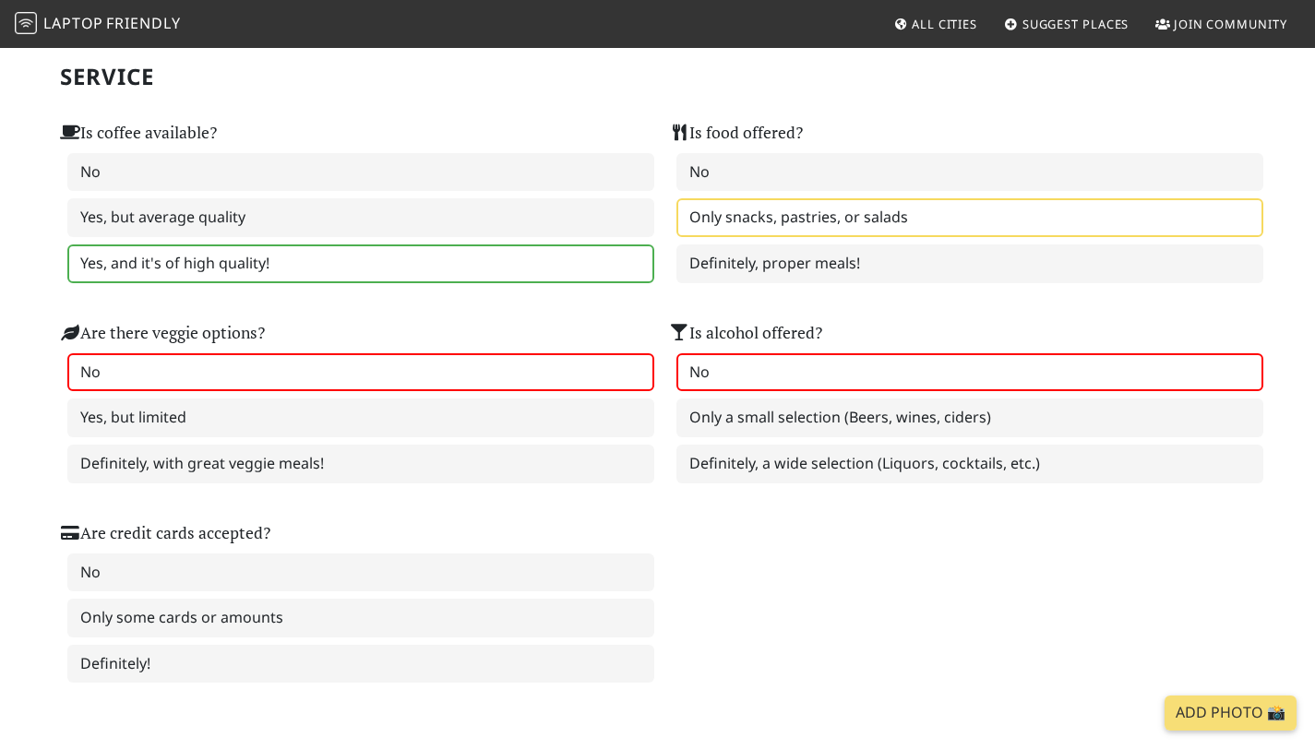
click at [734, 391] on label "No" at bounding box center [969, 372] width 587 height 39
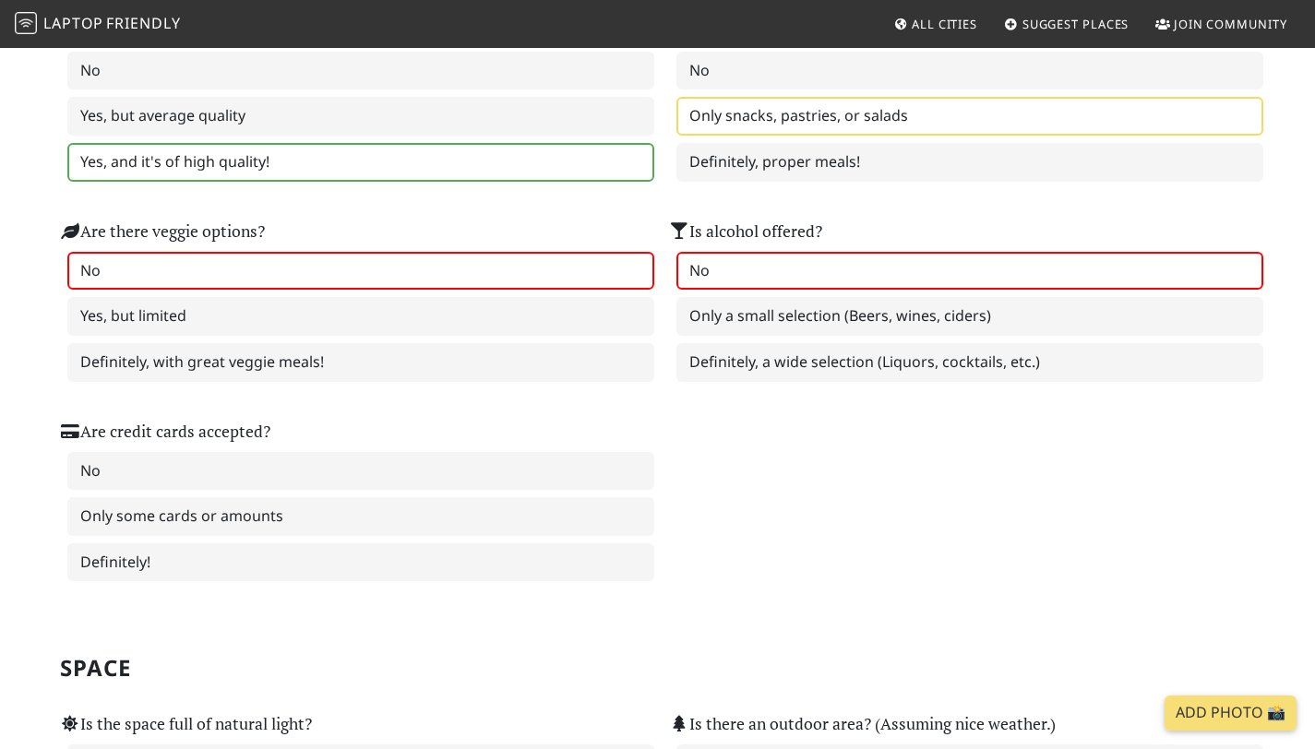
scroll to position [1267, 0]
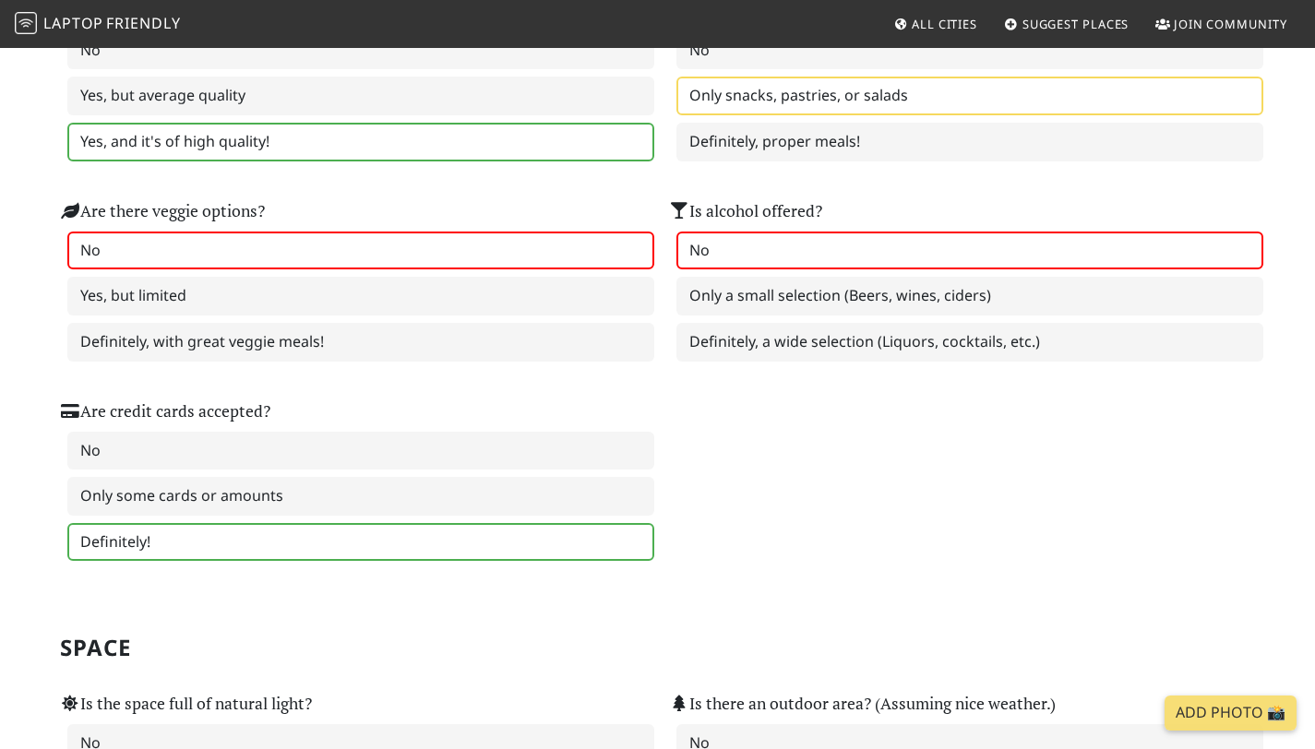
click at [149, 562] on label "Definitely!" at bounding box center [360, 542] width 587 height 39
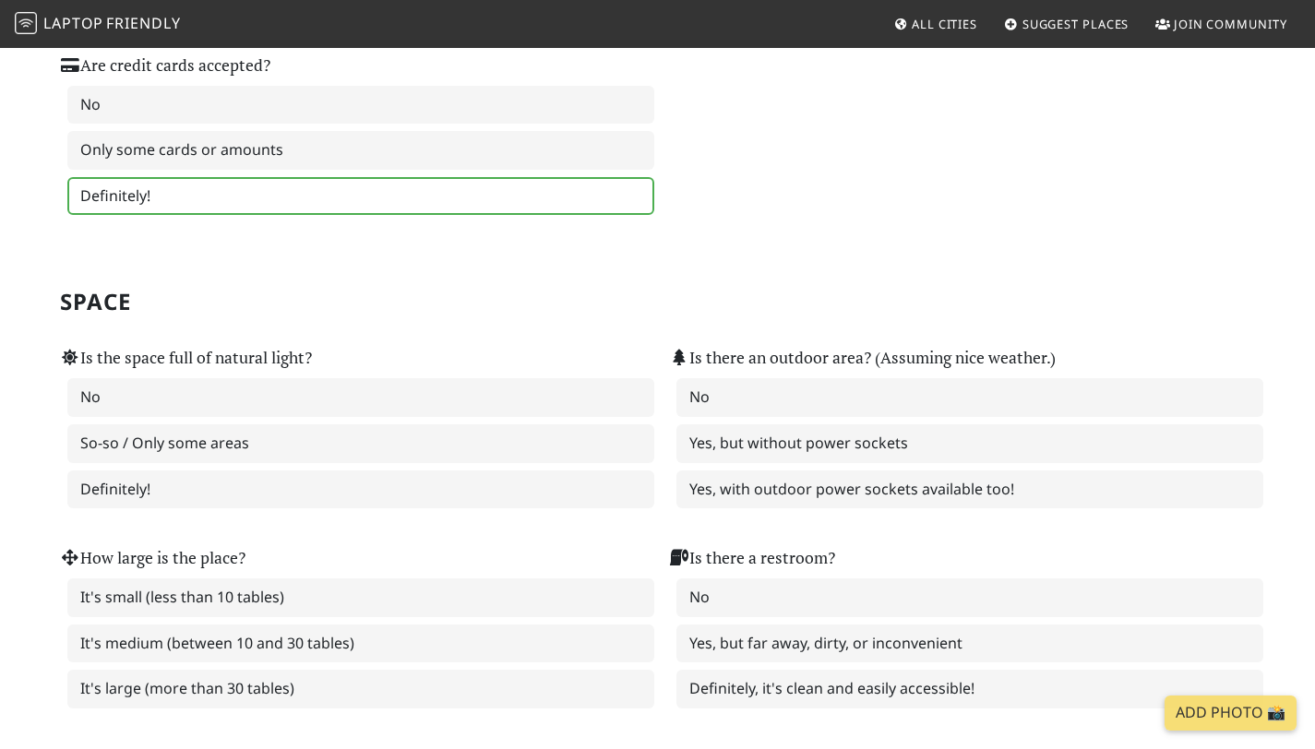
scroll to position [1614, 0]
click at [233, 462] on label "So-so / Only some areas" at bounding box center [360, 442] width 587 height 39
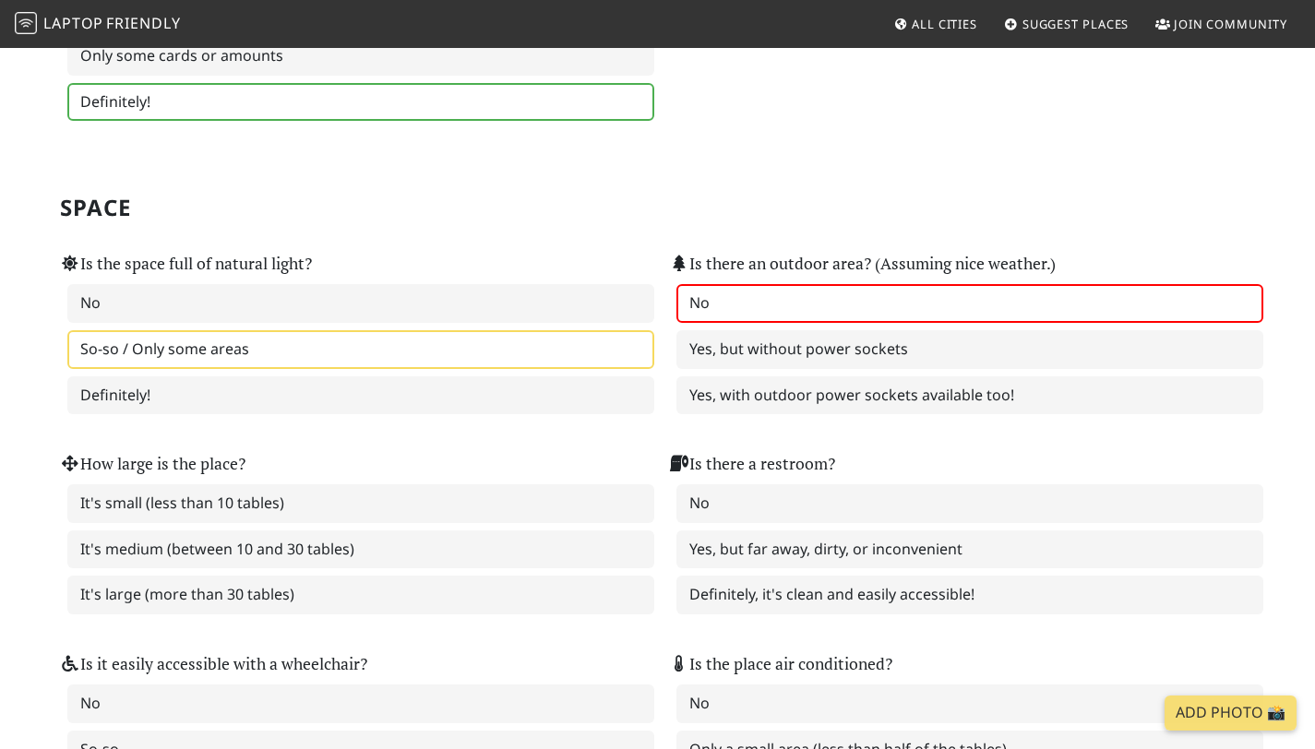
click at [707, 307] on label "No" at bounding box center [969, 303] width 587 height 39
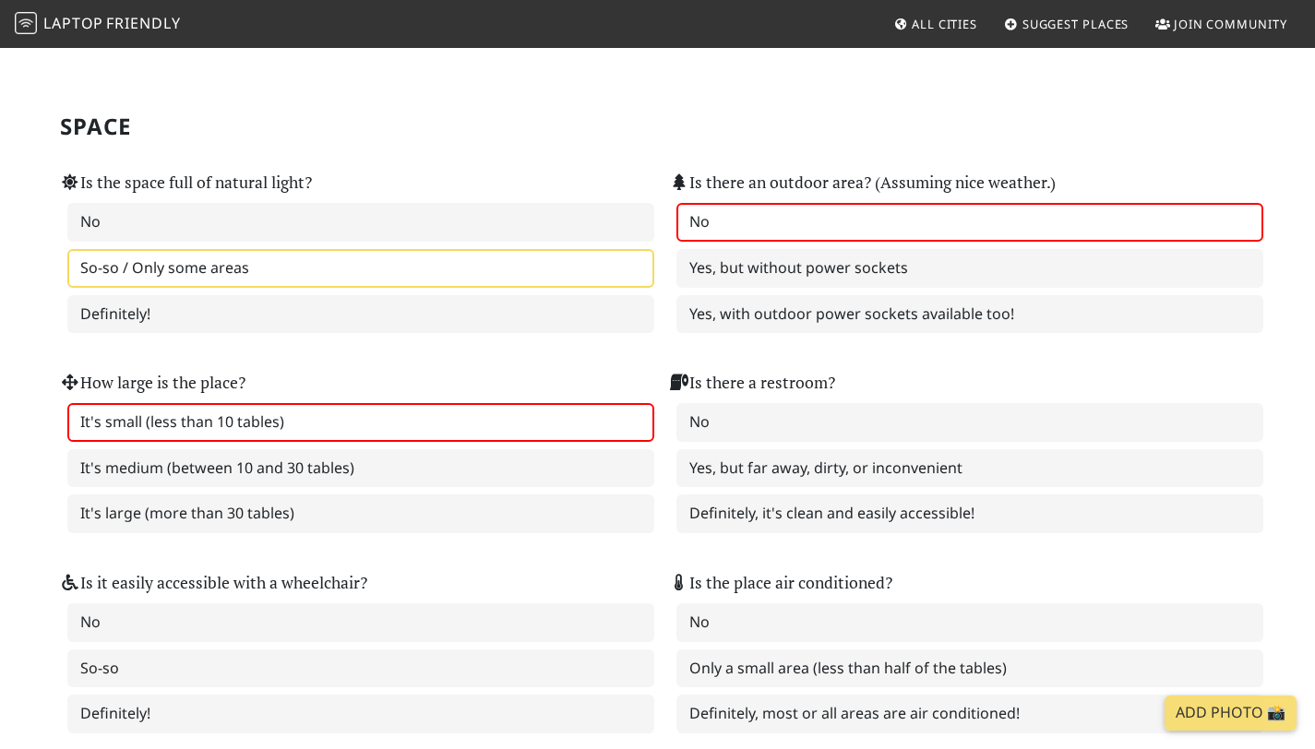
scroll to position [1790, 0]
click at [339, 432] on label "It's small (less than 10 tables)" at bounding box center [360, 421] width 587 height 39
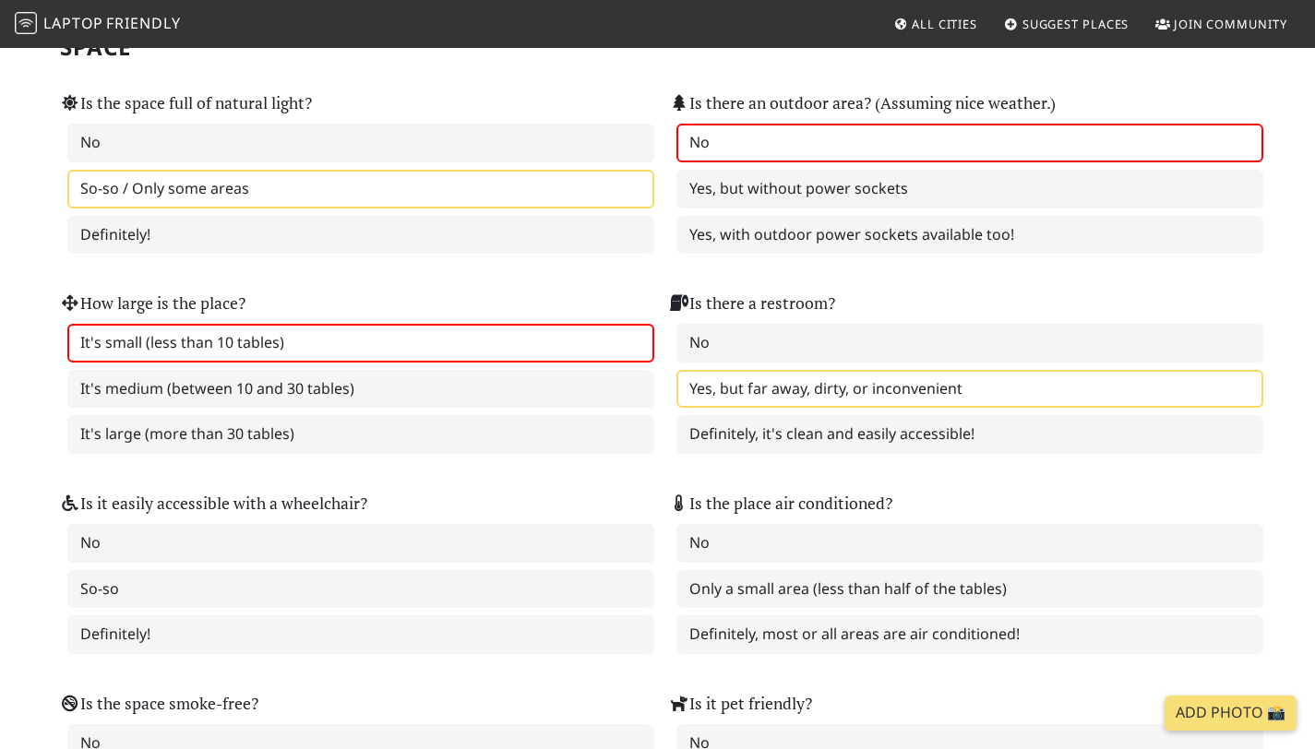
scroll to position [1870, 0]
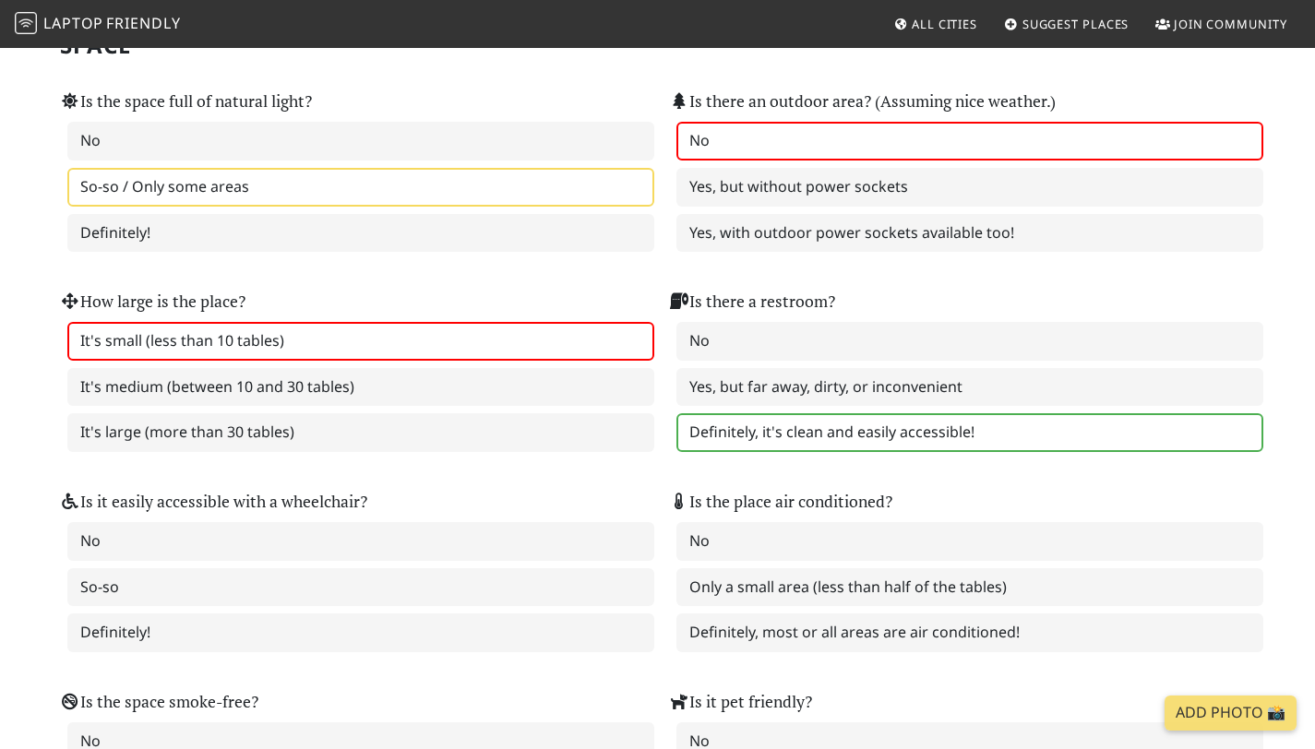
click at [800, 440] on label "Definitely, it's clean and easily accessible!" at bounding box center [969, 432] width 587 height 39
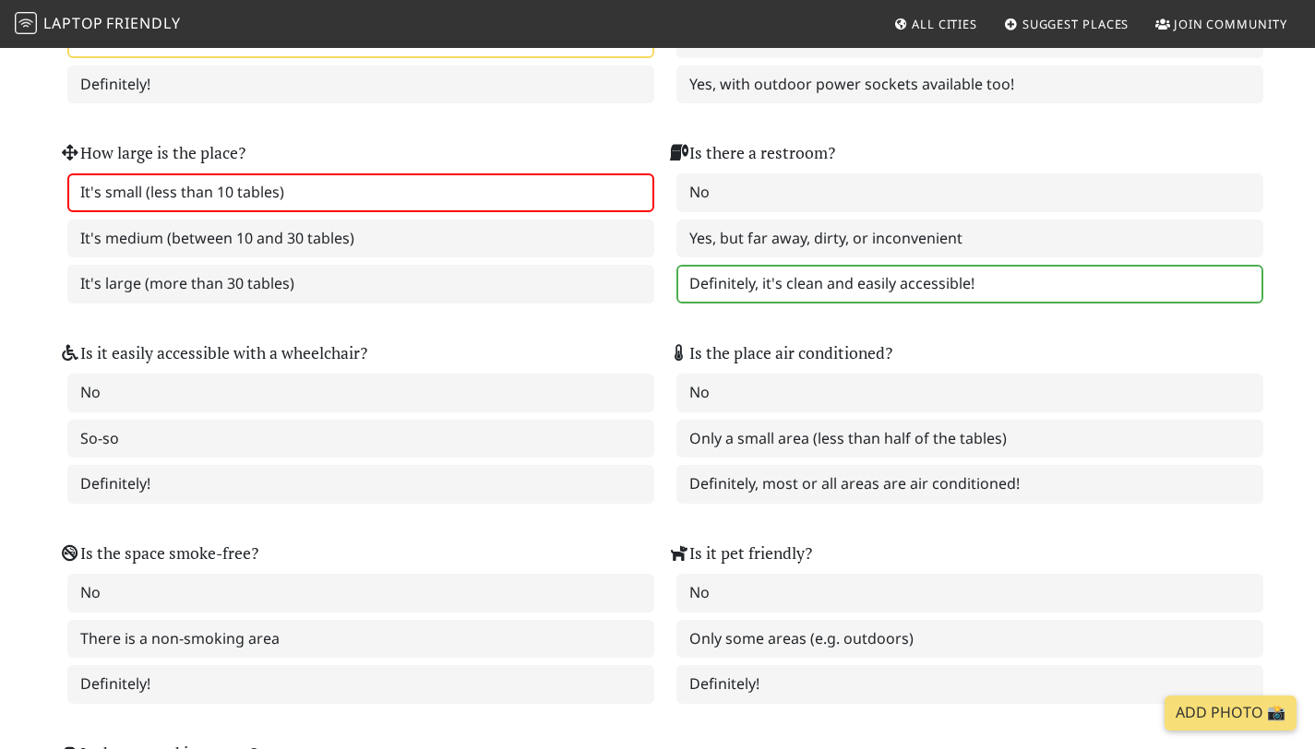
scroll to position [2019, 0]
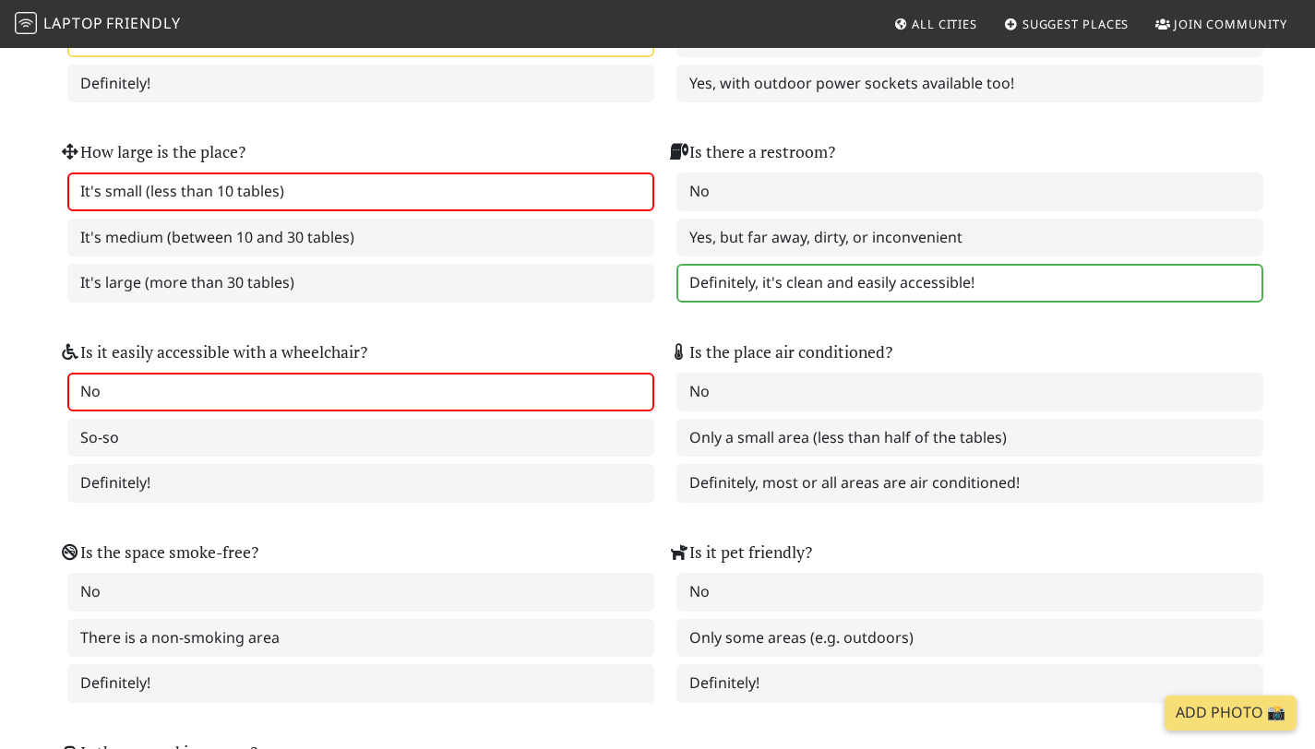
click at [251, 404] on label "No" at bounding box center [360, 392] width 587 height 39
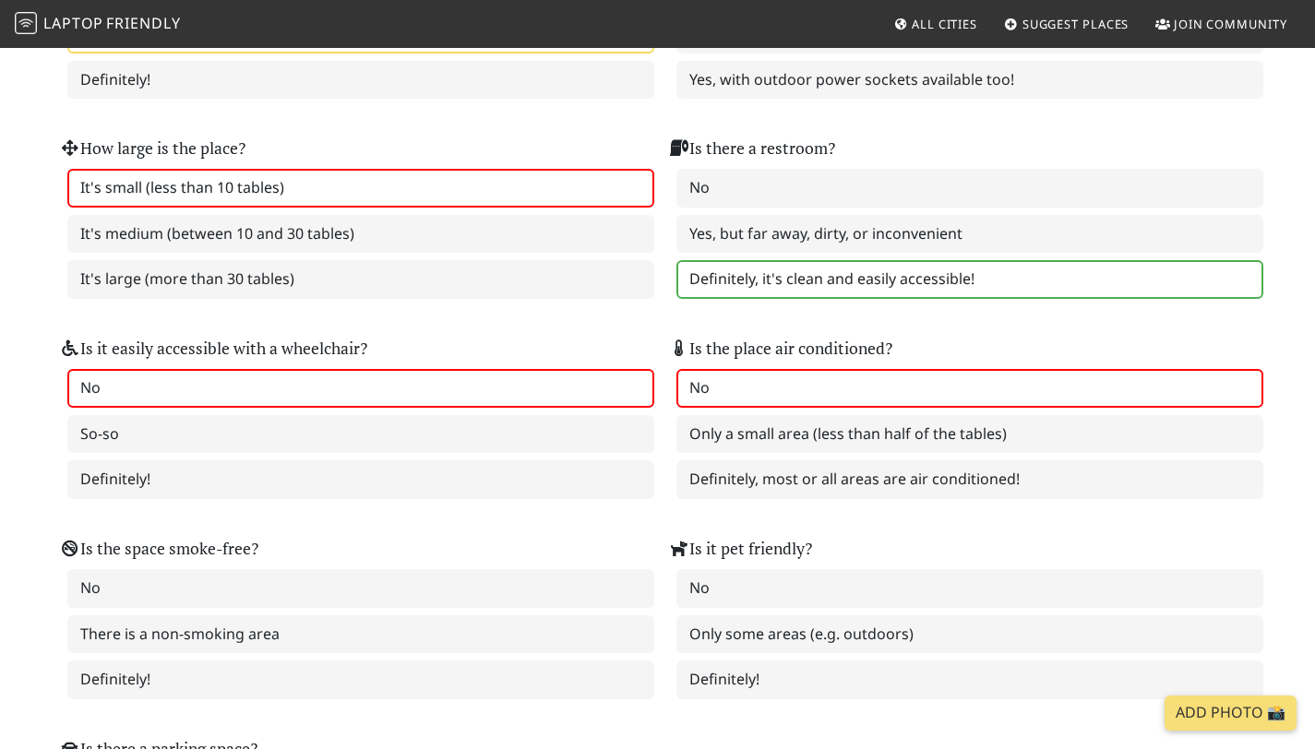
scroll to position [2054, 0]
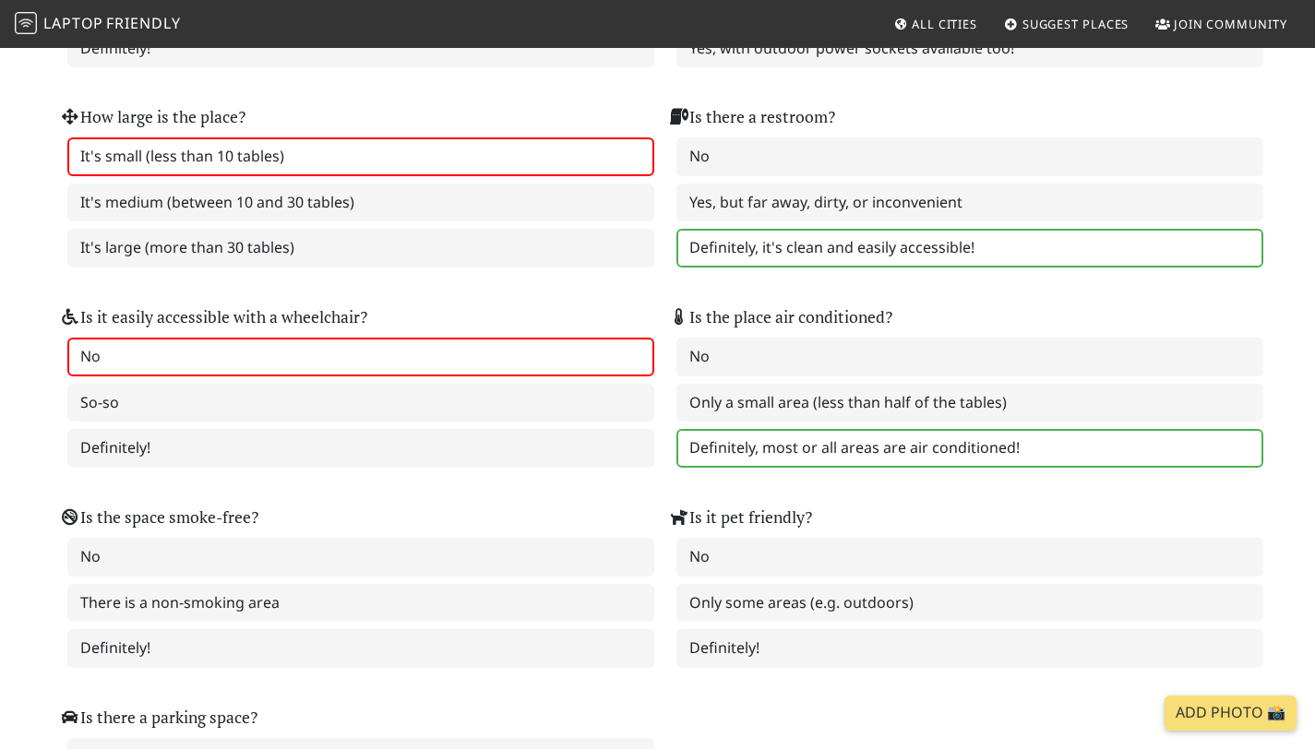
click at [783, 462] on label "Definitely, most or all areas are air conditioned!" at bounding box center [969, 448] width 587 height 39
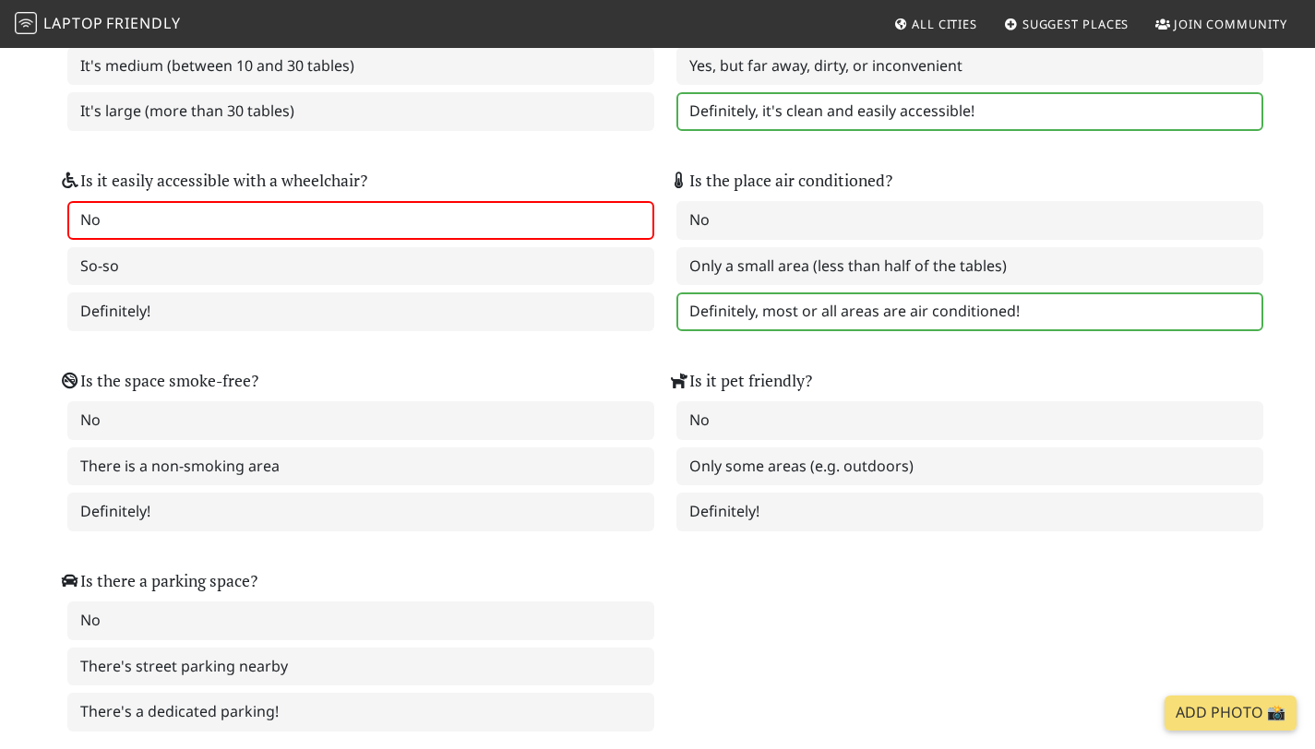
scroll to position [2192, 0]
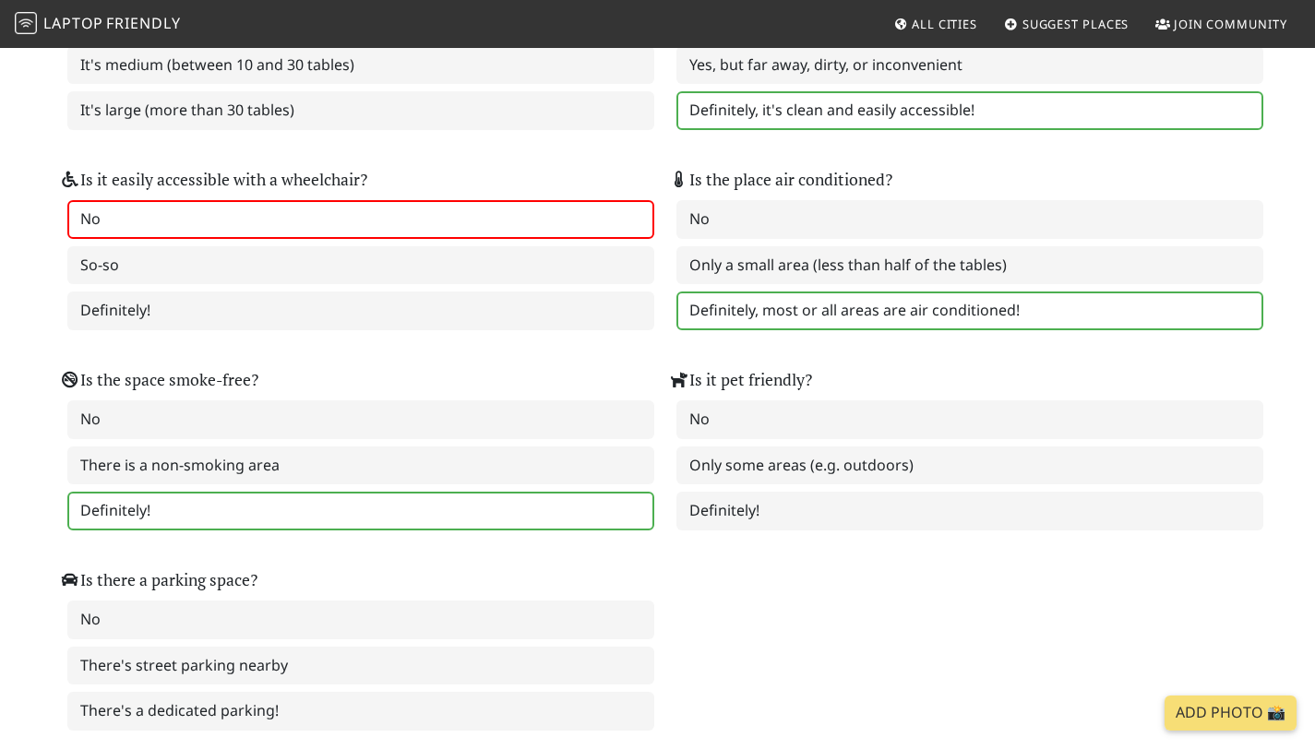
click at [224, 516] on label "Definitely!" at bounding box center [360, 511] width 587 height 39
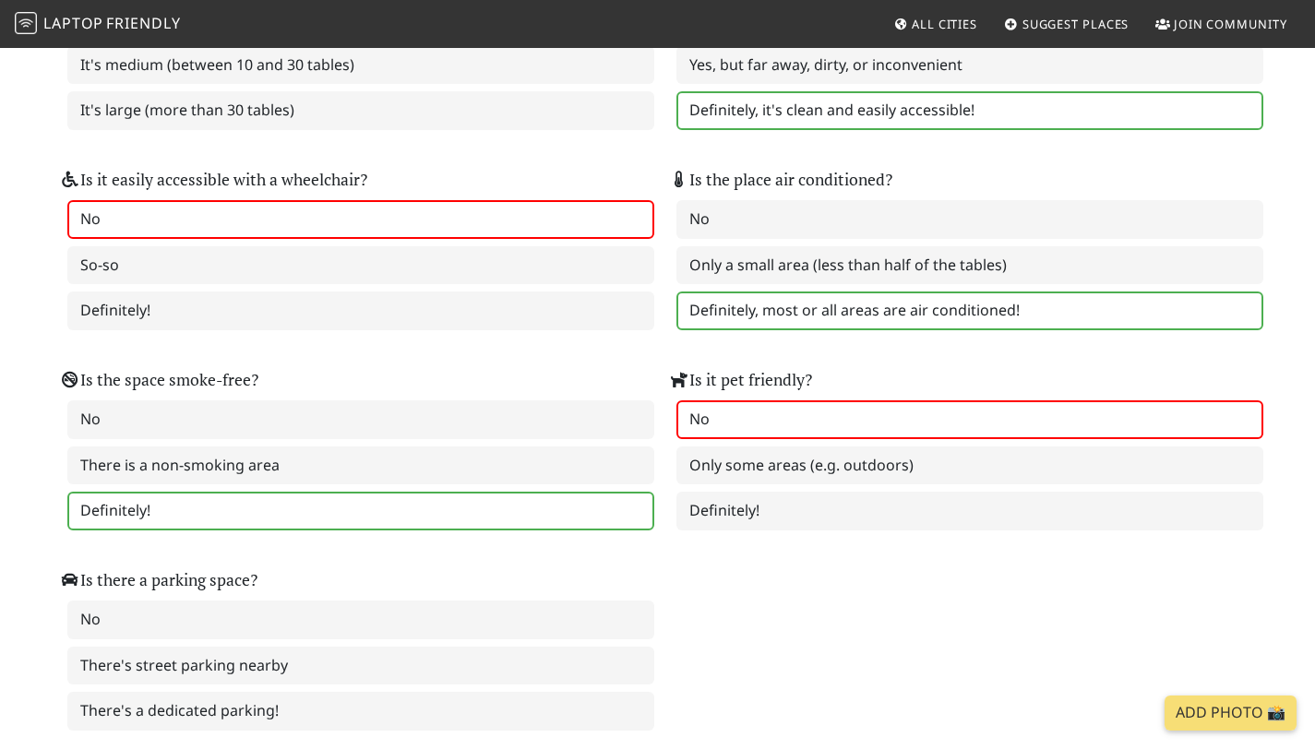
click at [697, 431] on label "No" at bounding box center [969, 419] width 587 height 39
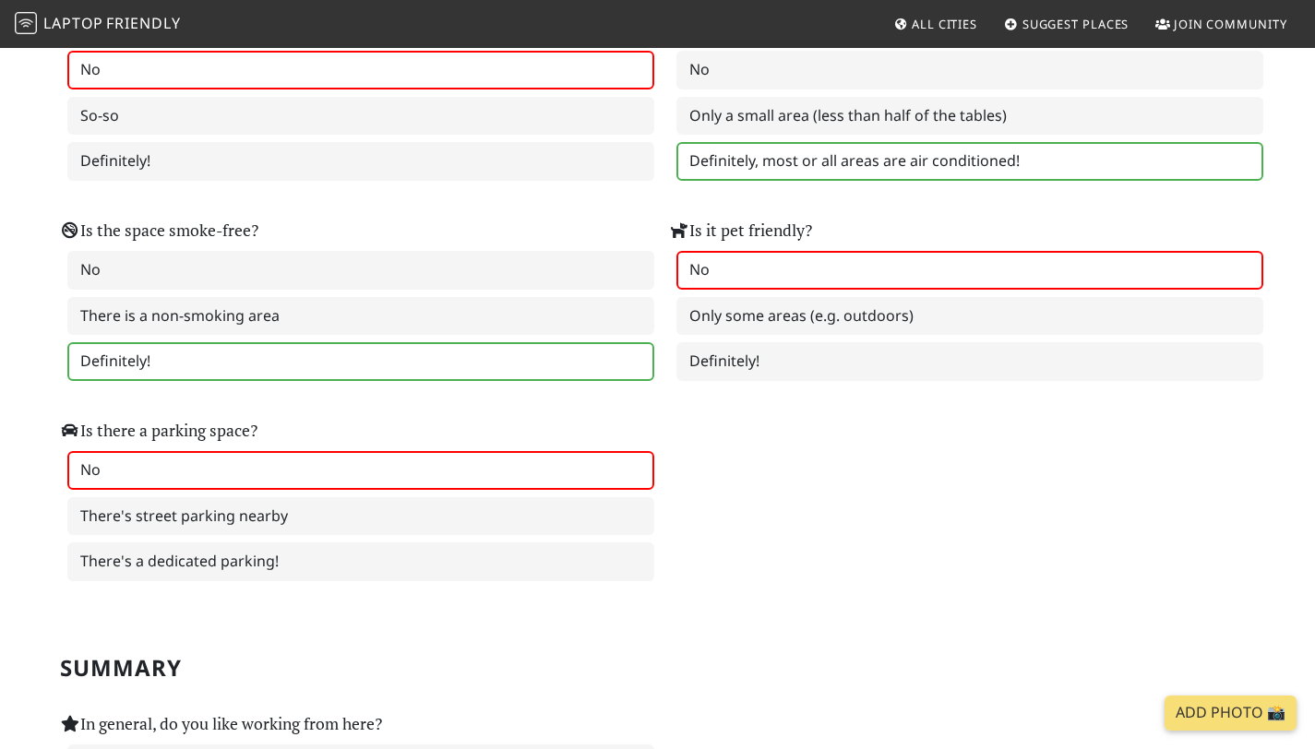
scroll to position [2359, 0]
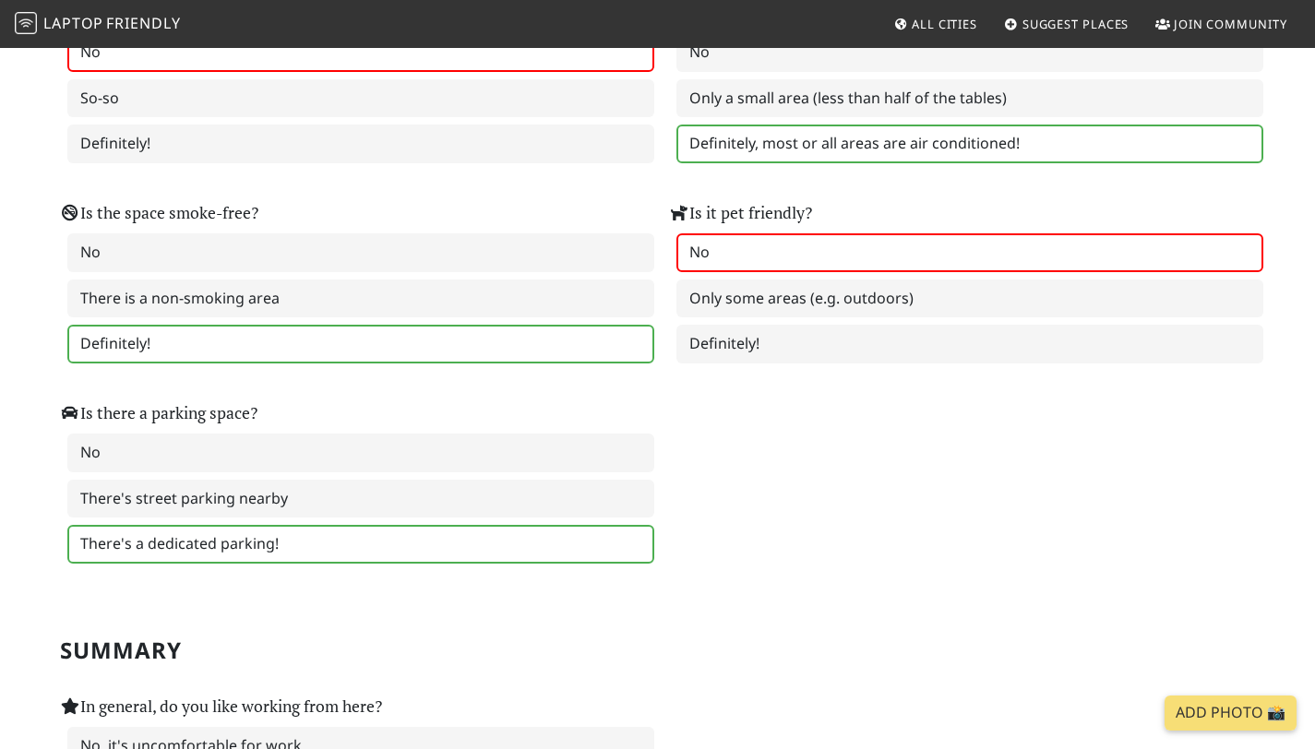
click at [276, 538] on label "There's a dedicated parking!" at bounding box center [360, 544] width 587 height 39
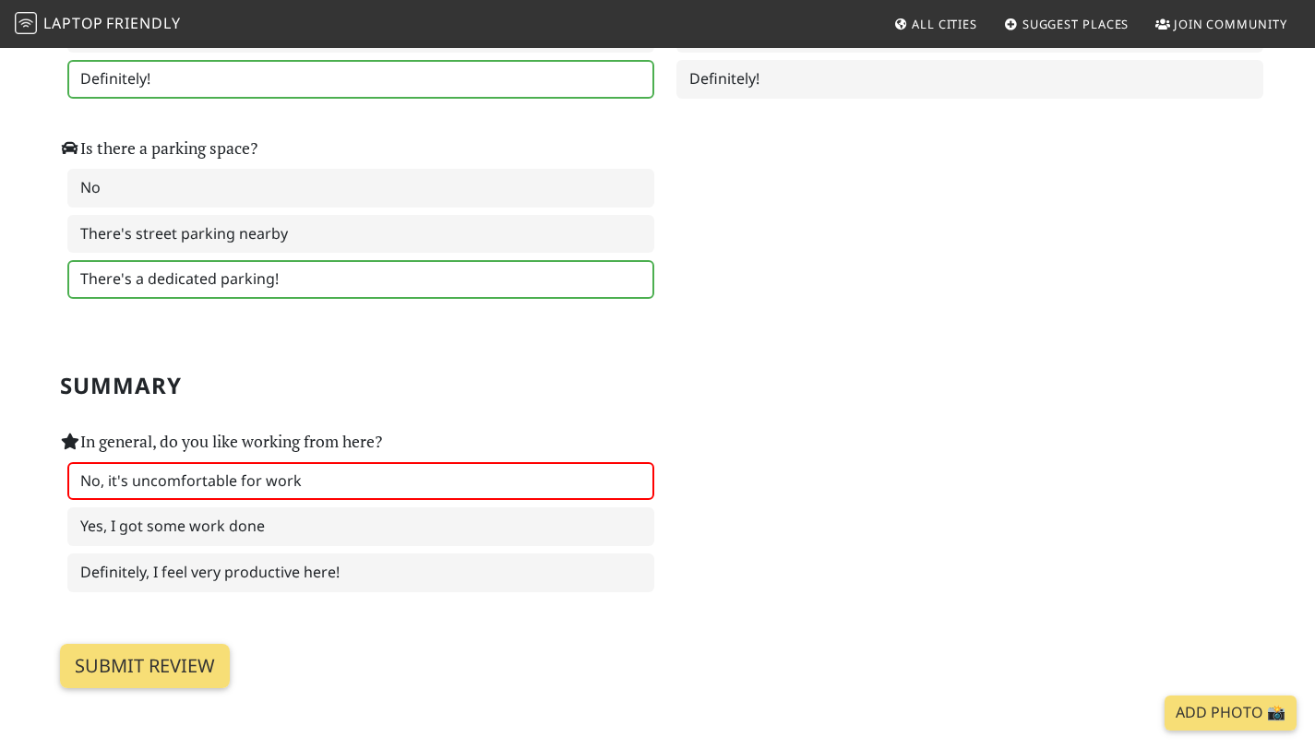
scroll to position [2627, 0]
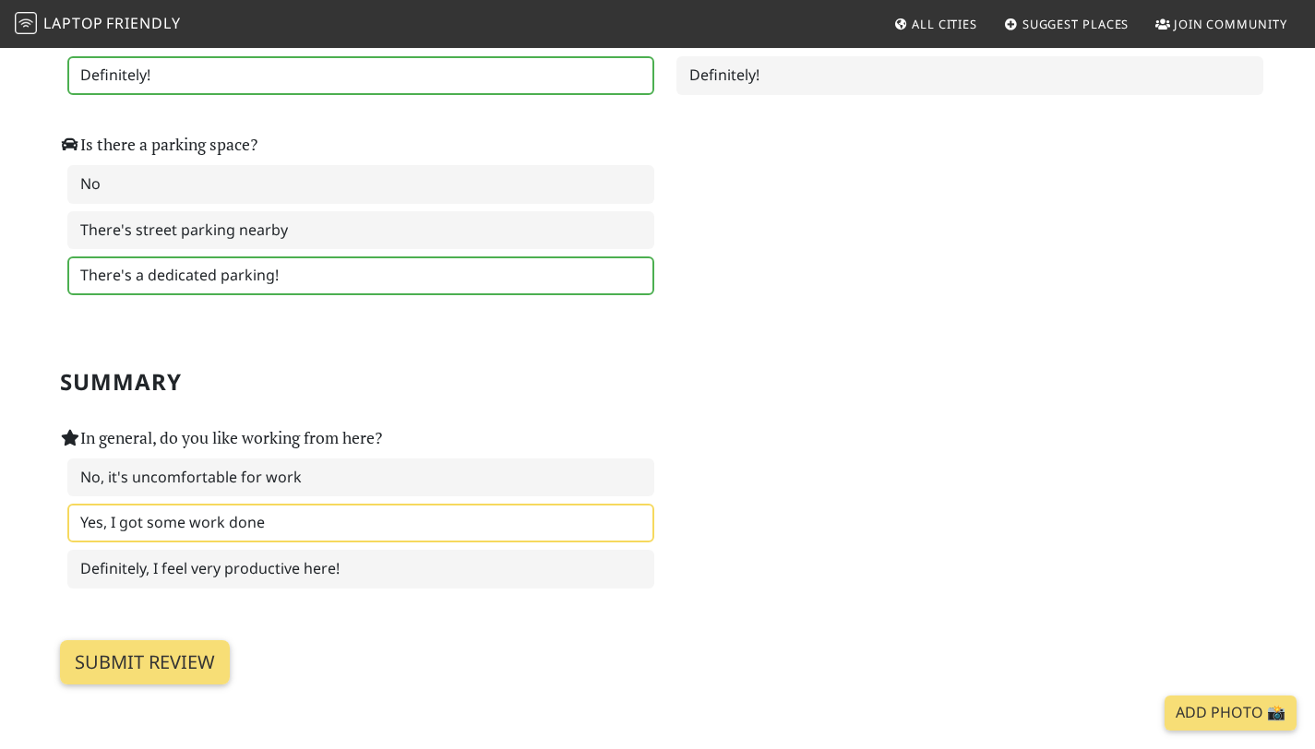
click at [280, 542] on label "Yes, I got some work done" at bounding box center [360, 523] width 587 height 39
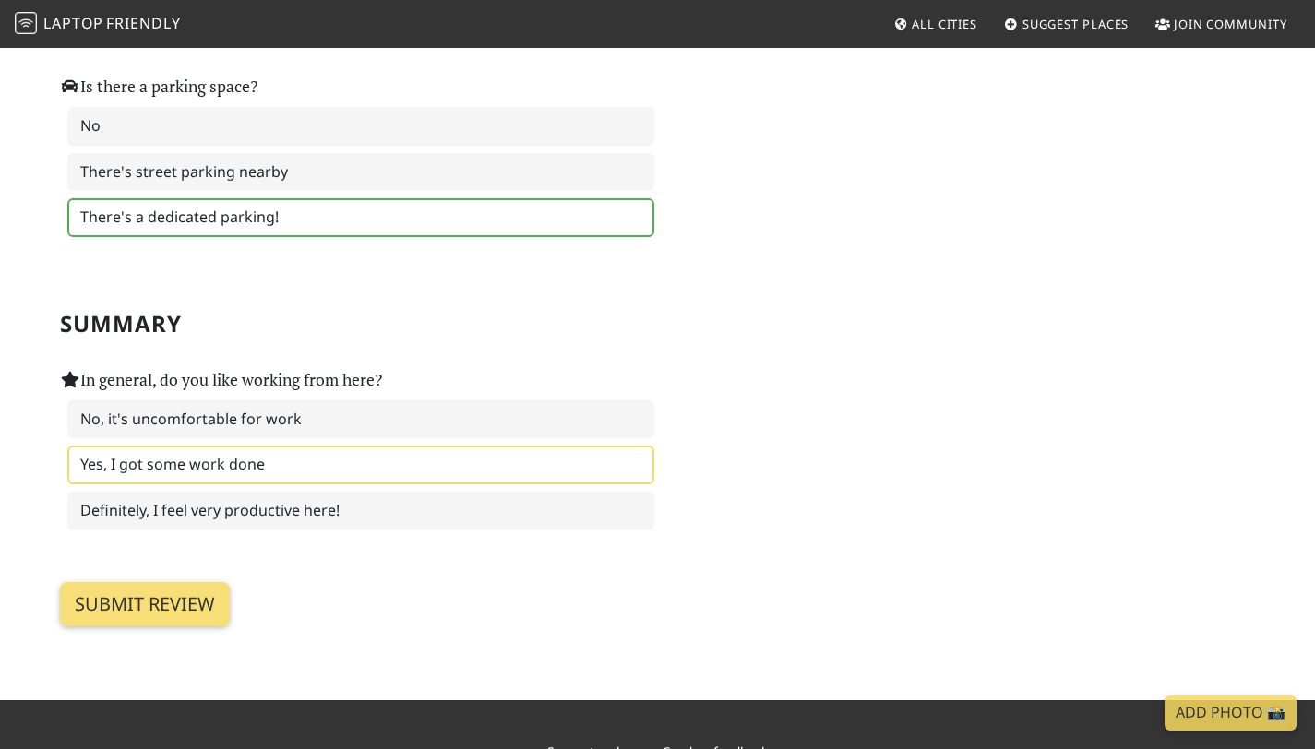
scroll to position [2692, 0]
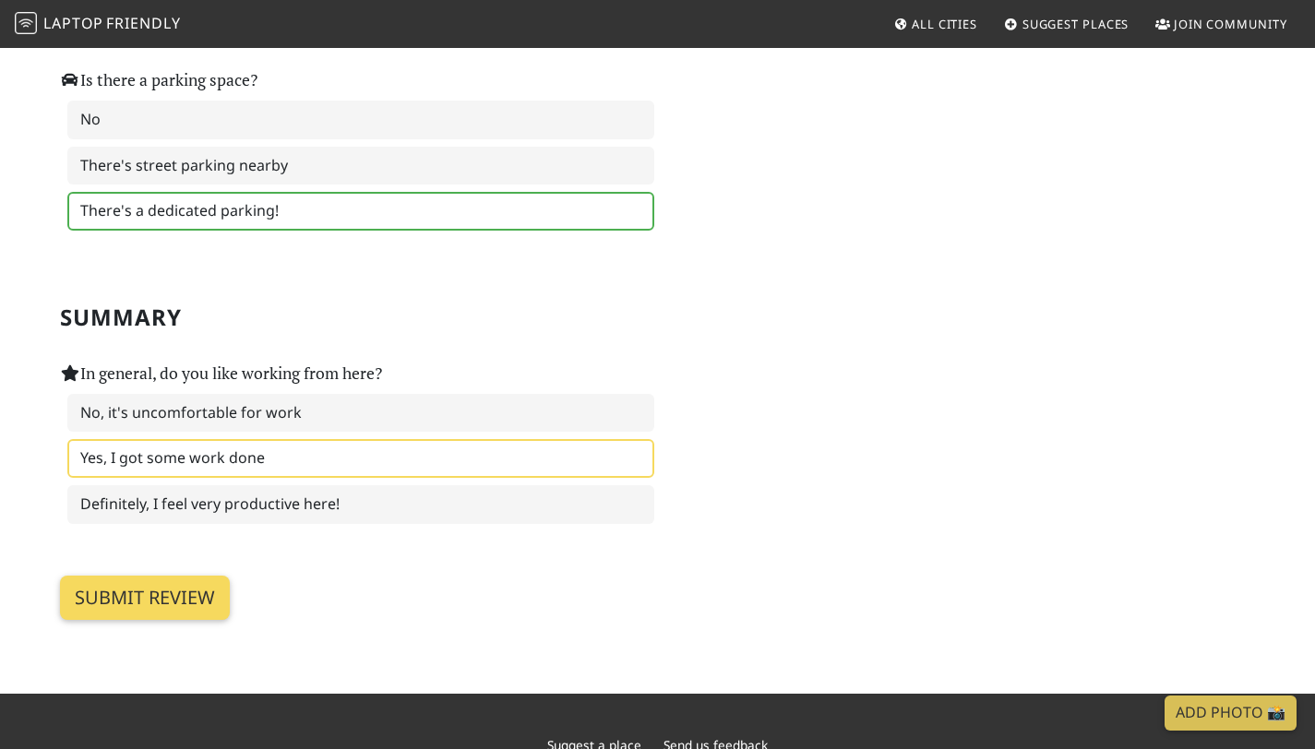
click at [138, 606] on input "Submit review" at bounding box center [145, 598] width 170 height 44
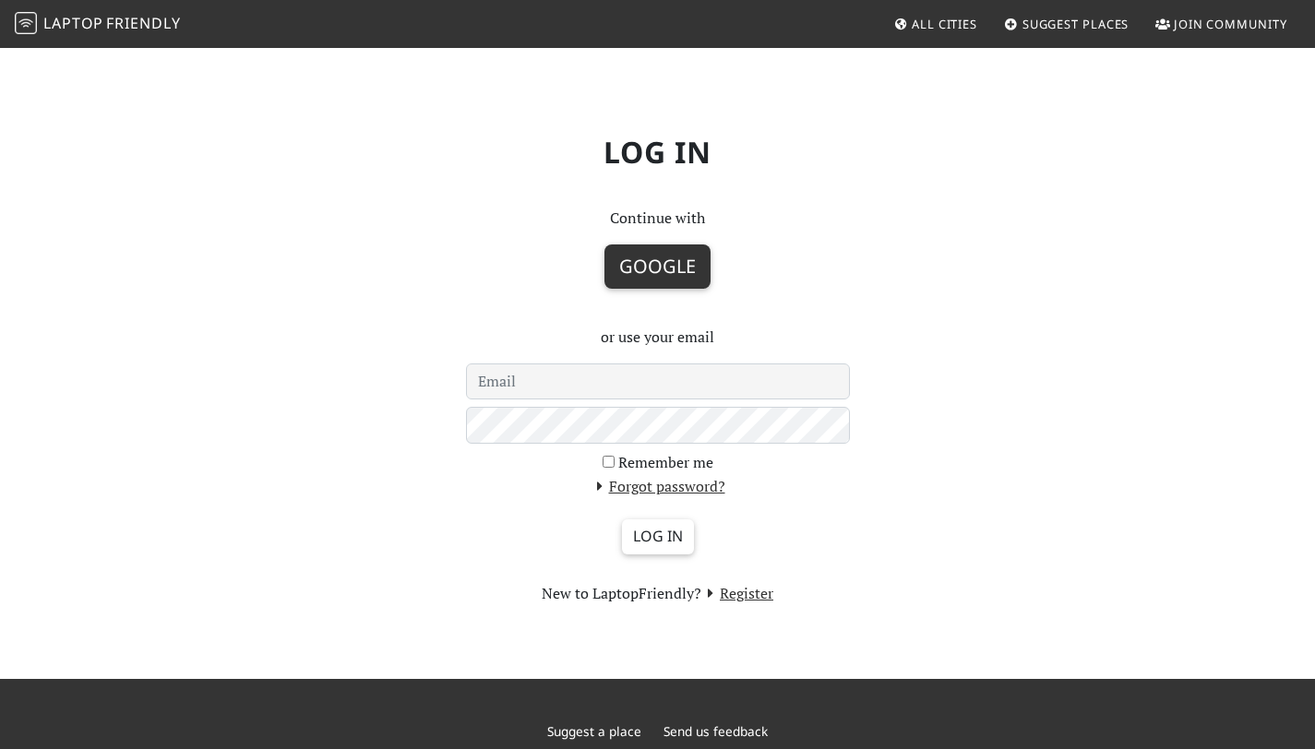
click at [679, 273] on button "Google" at bounding box center [657, 266] width 106 height 44
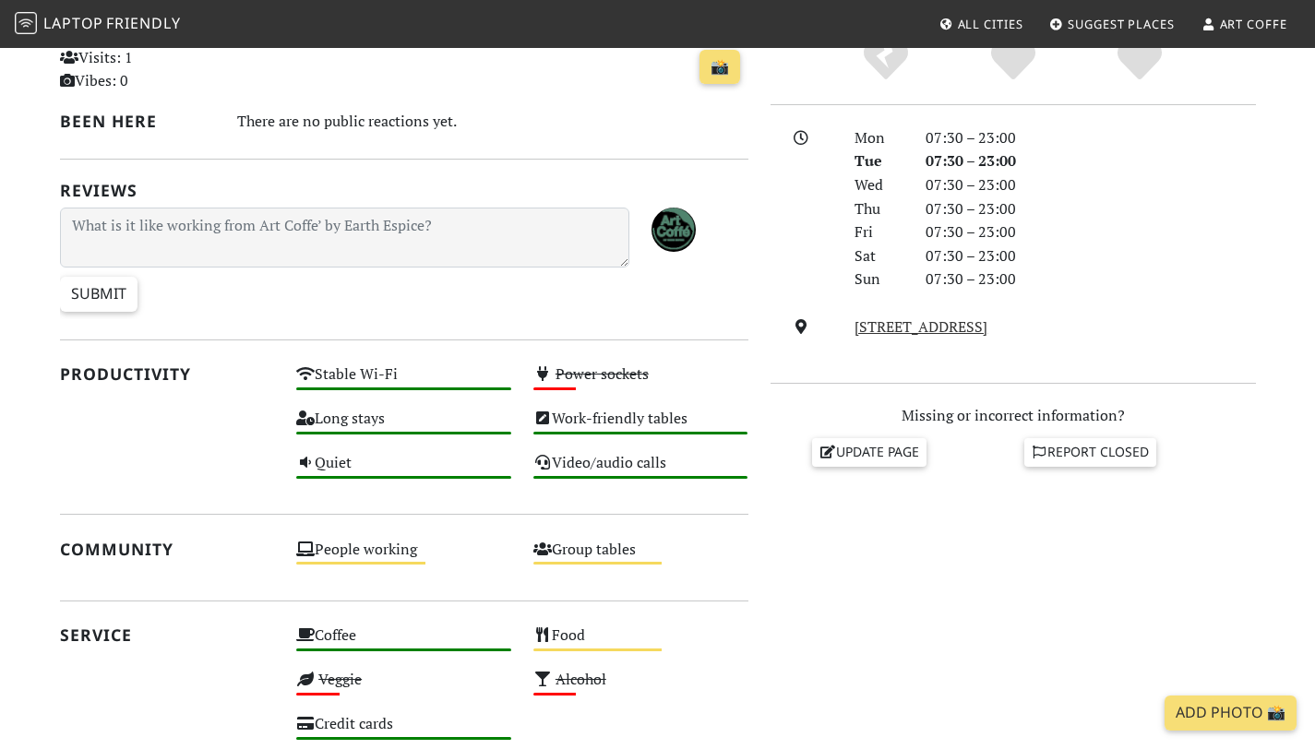
scroll to position [447, 0]
click at [875, 466] on link "Update page" at bounding box center [869, 452] width 114 height 28
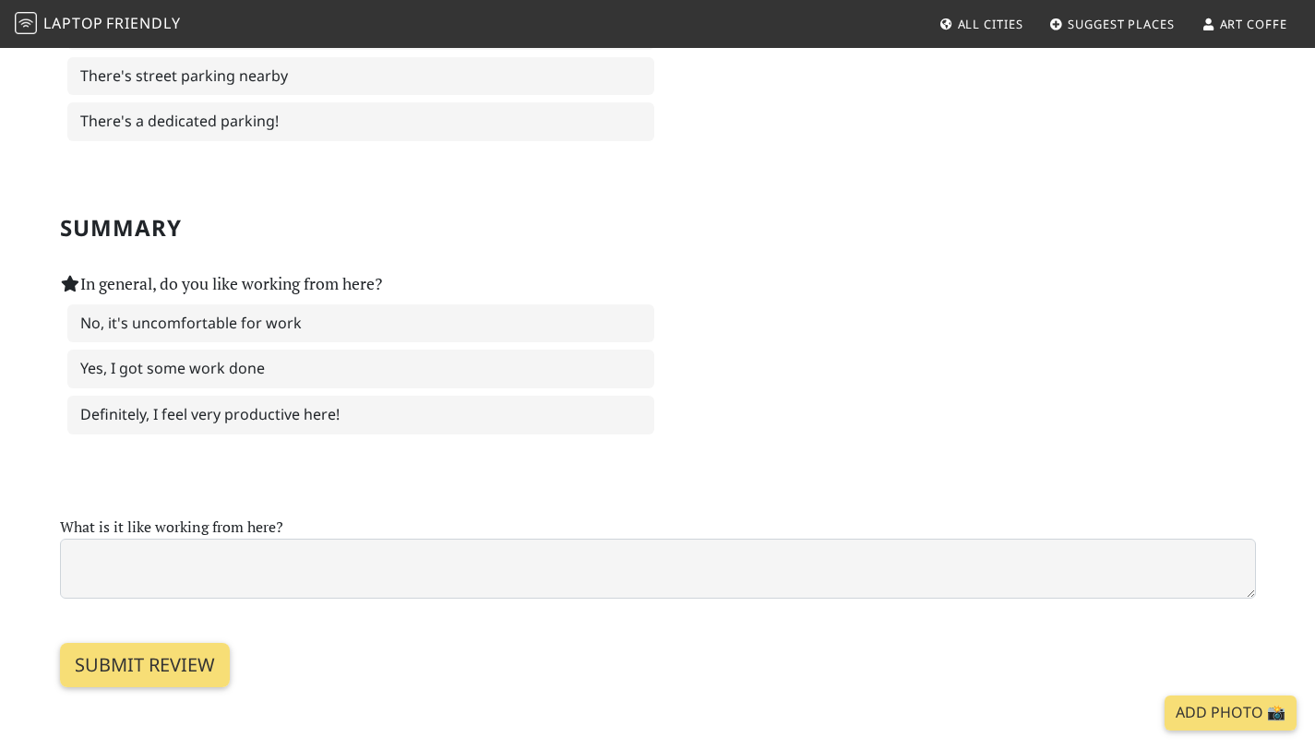
scroll to position [2802, 0]
